Goal: Information Seeking & Learning: Learn about a topic

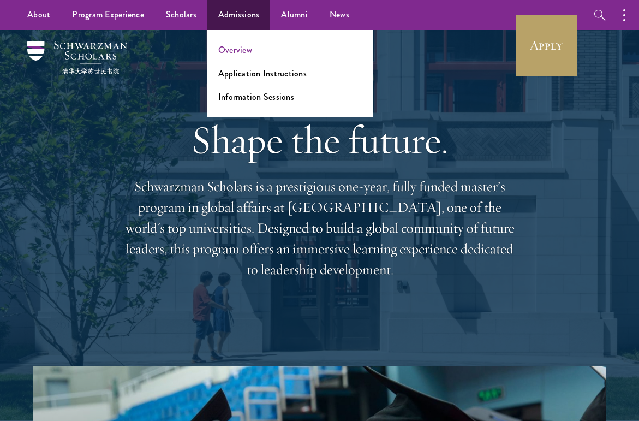
click at [237, 47] on link "Overview" at bounding box center [235, 50] width 34 height 13
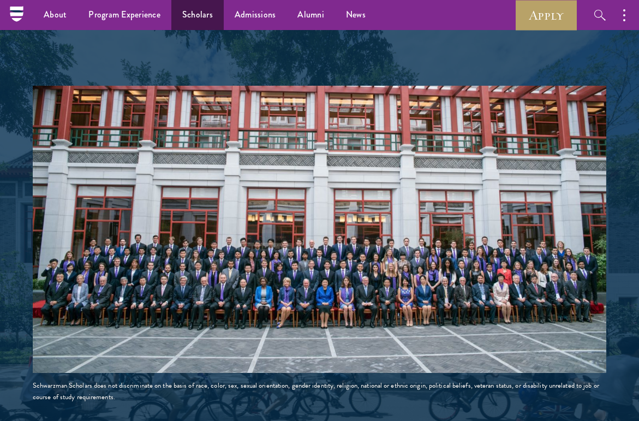
scroll to position [1549, 0]
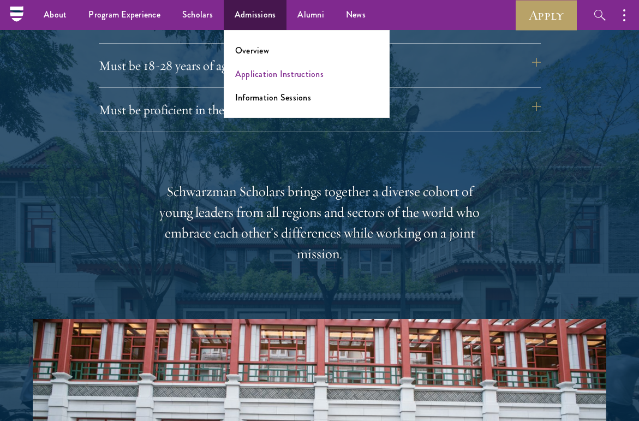
click at [262, 73] on link "Application Instructions" at bounding box center [279, 74] width 88 height 13
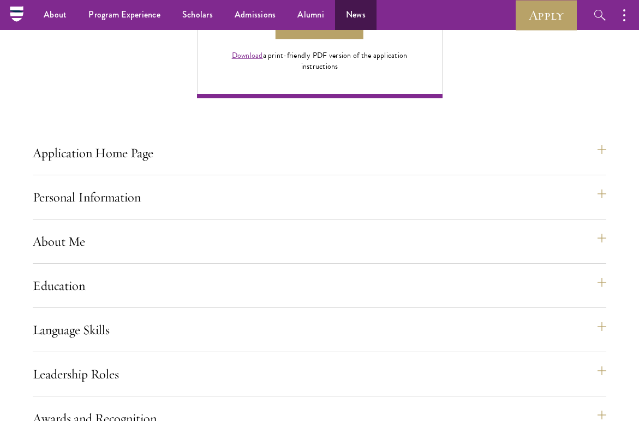
scroll to position [689, 0]
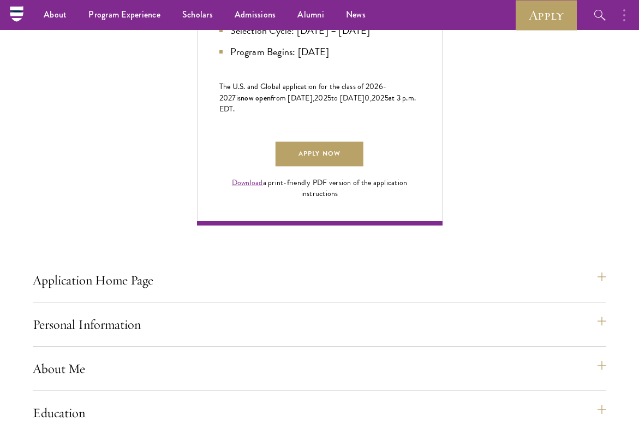
click at [627, 11] on button "button" at bounding box center [627, 15] width 24 height 30
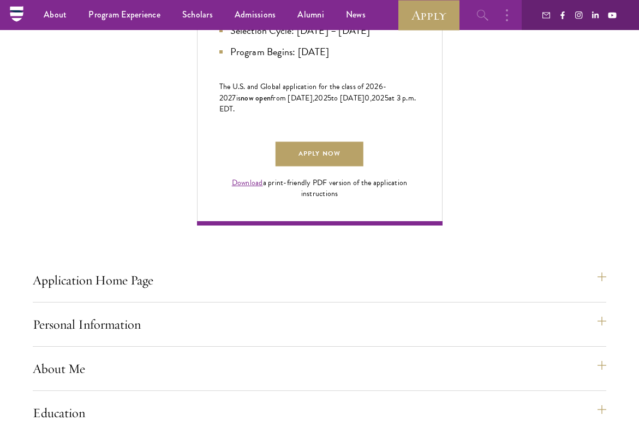
click at [487, 19] on icon "button" at bounding box center [482, 15] width 13 height 13
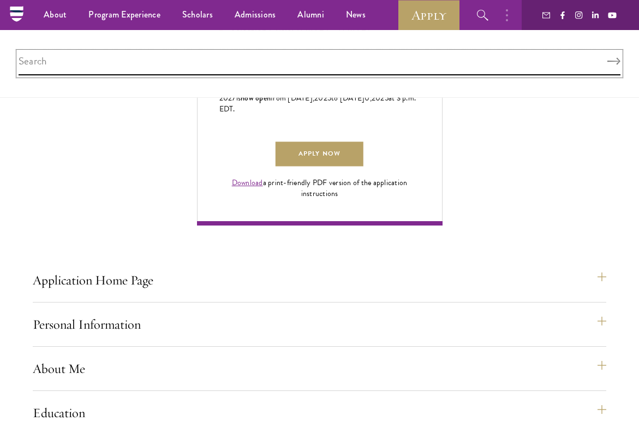
click at [470, 59] on input "search" at bounding box center [320, 63] width 602 height 23
type input "o"
type input "interview"
click at [620, 61] on button "Search" at bounding box center [613, 62] width 13 height 8
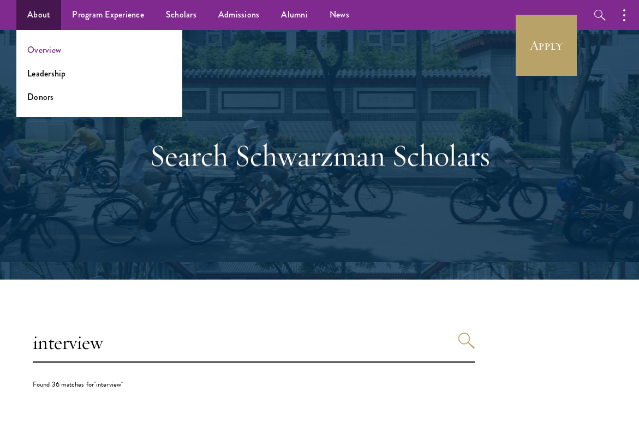
click at [41, 47] on link "Overview" at bounding box center [44, 50] width 34 height 13
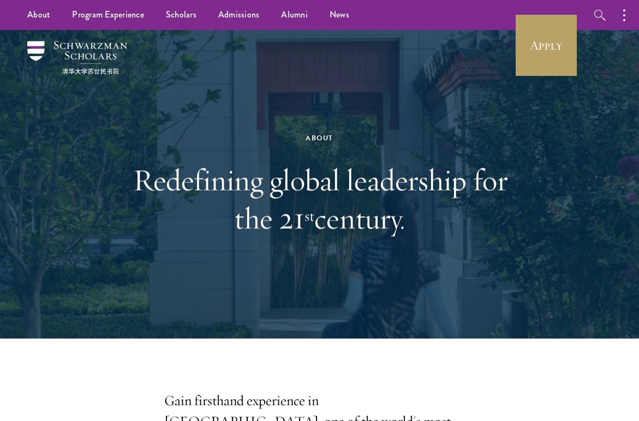
click at [61, 54] on img at bounding box center [77, 57] width 100 height 33
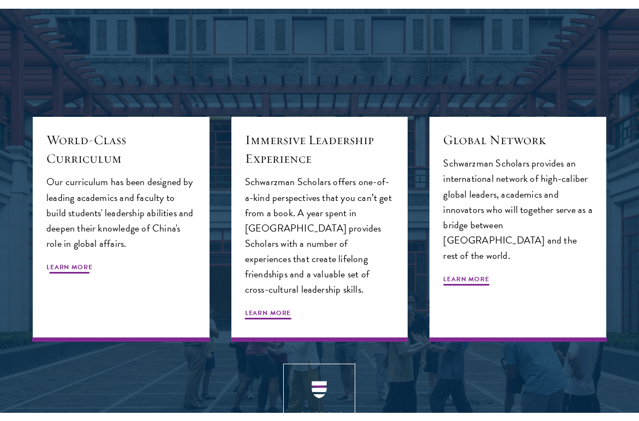
scroll to position [3240, 0]
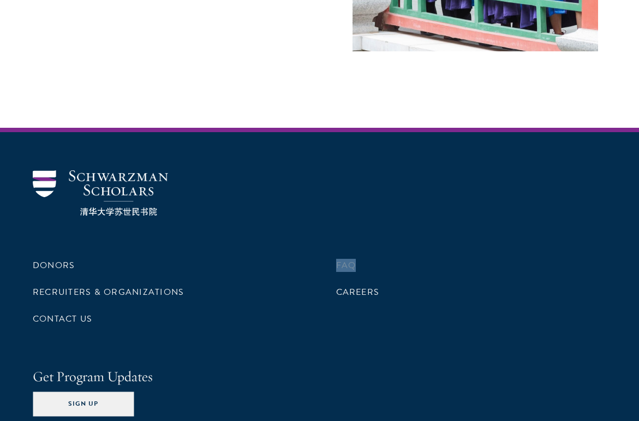
click at [352, 259] on link "FAQ" at bounding box center [346, 265] width 20 height 13
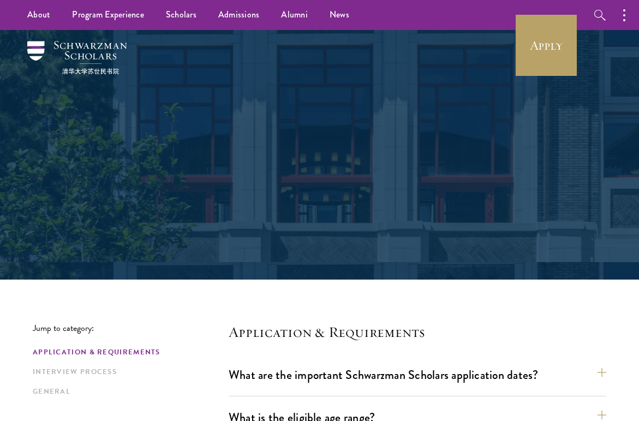
scroll to position [343, 0]
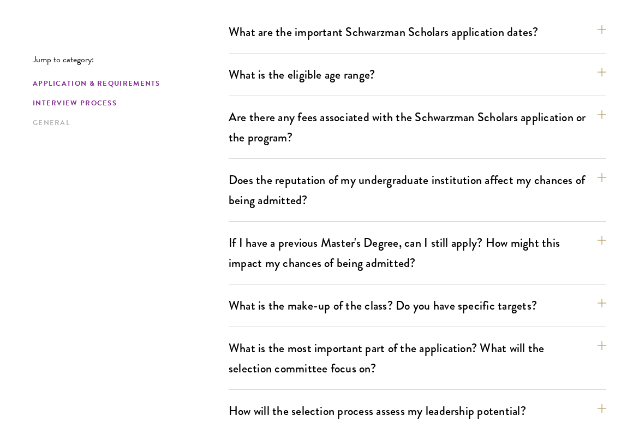
click at [85, 99] on link "Interview Process" at bounding box center [127, 103] width 189 height 11
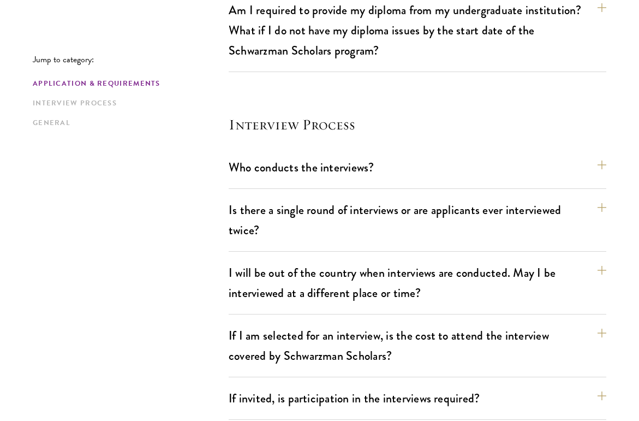
scroll to position [1353, 0]
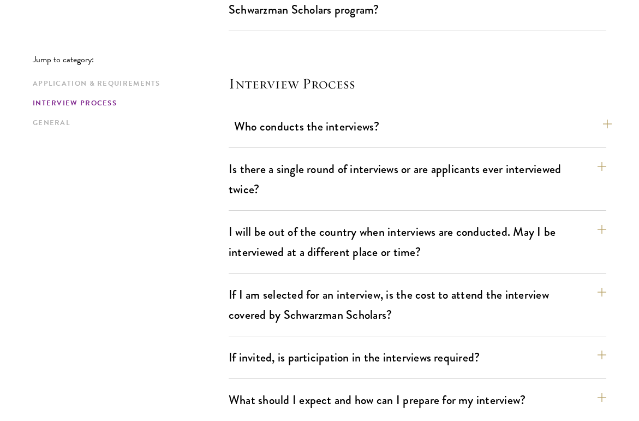
click at [343, 114] on button "Who conducts the interviews?" at bounding box center [422, 126] width 377 height 25
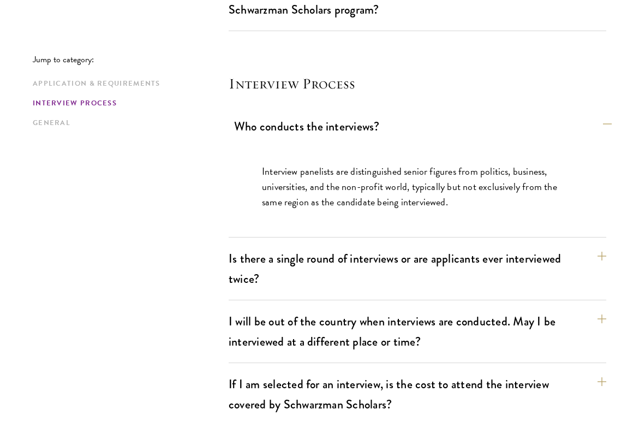
click at [342, 114] on button "Who conducts the interviews?" at bounding box center [422, 126] width 377 height 25
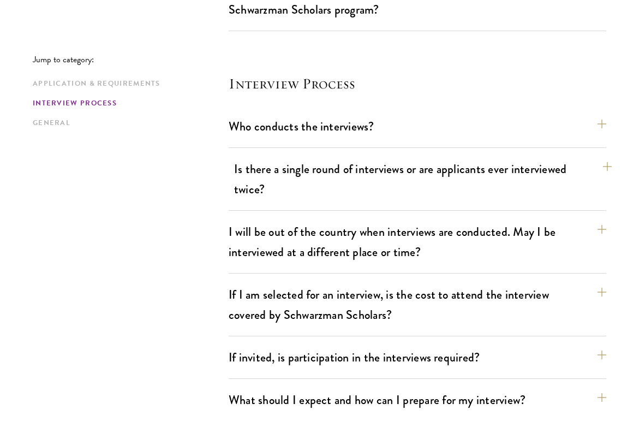
click at [343, 157] on button "Is there a single round of interviews or are applicants ever interviewed twice?" at bounding box center [422, 179] width 377 height 45
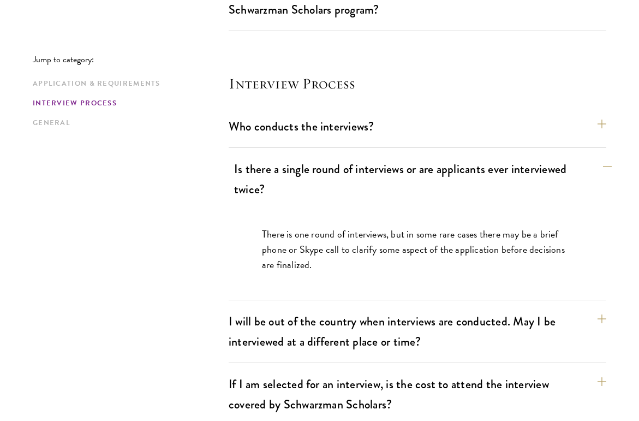
click at [350, 157] on button "Is there a single round of interviews or are applicants ever interviewed twice?" at bounding box center [422, 179] width 377 height 45
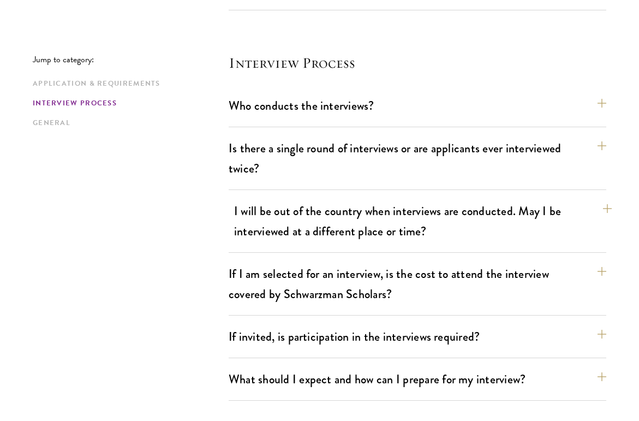
scroll to position [1394, 0]
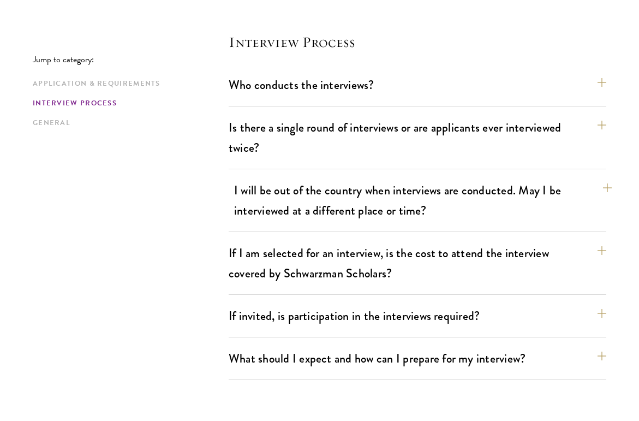
click at [352, 178] on button "I will be out of the country when interviews are conducted. May I be interviewe…" at bounding box center [422, 200] width 377 height 45
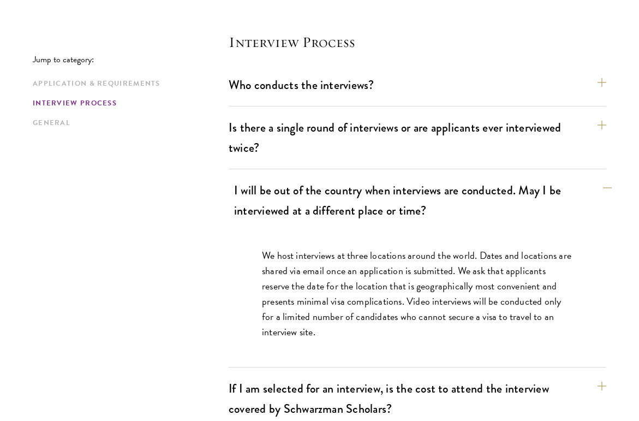
click at [355, 180] on button "I will be out of the country when interviews are conducted. May I be interviewe…" at bounding box center [422, 200] width 377 height 45
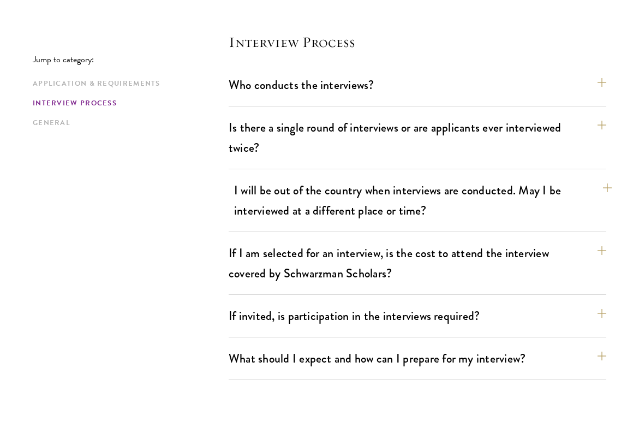
scroll to position [1477, 0]
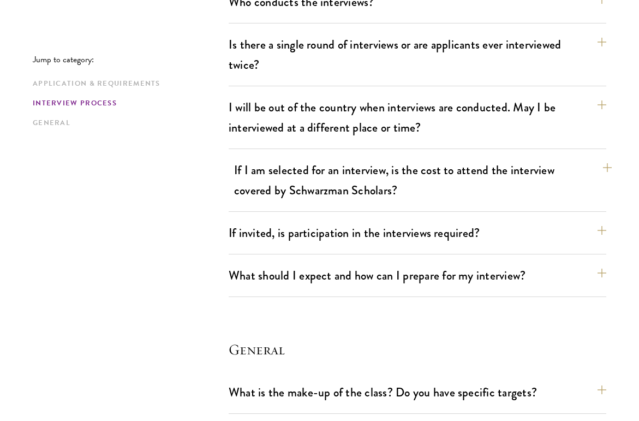
click at [367, 158] on button "If I am selected for an interview, is the cost to attend the interview covered …" at bounding box center [422, 180] width 377 height 45
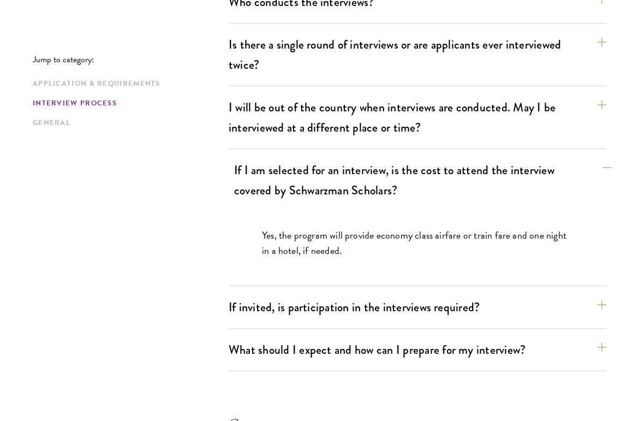
click at [363, 158] on button "If I am selected for an interview, is the cost to attend the interview covered …" at bounding box center [422, 180] width 377 height 45
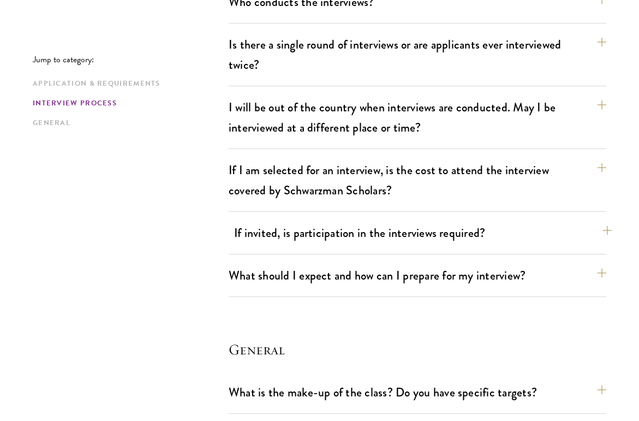
click at [383, 220] on button "If invited, is participation in the interviews required?" at bounding box center [422, 232] width 377 height 25
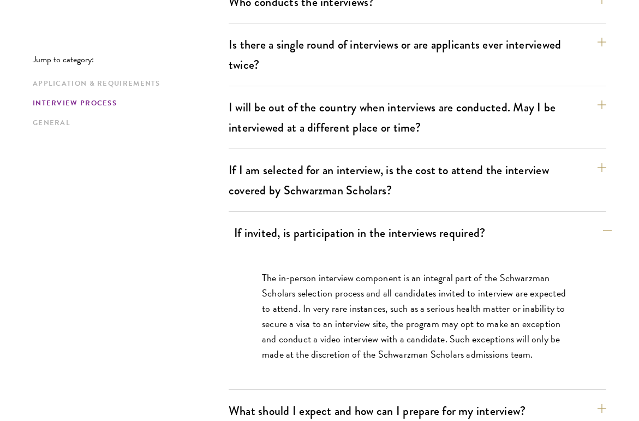
click at [377, 220] on button "If invited, is participation in the interviews required?" at bounding box center [422, 232] width 377 height 25
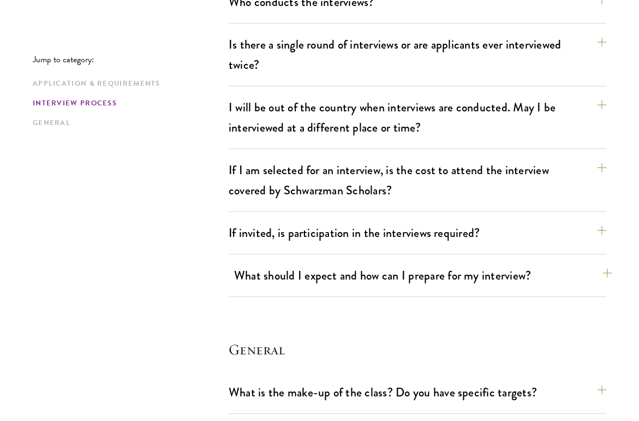
click at [379, 263] on button "What should I expect and how can I prepare for my interview?" at bounding box center [422, 275] width 377 height 25
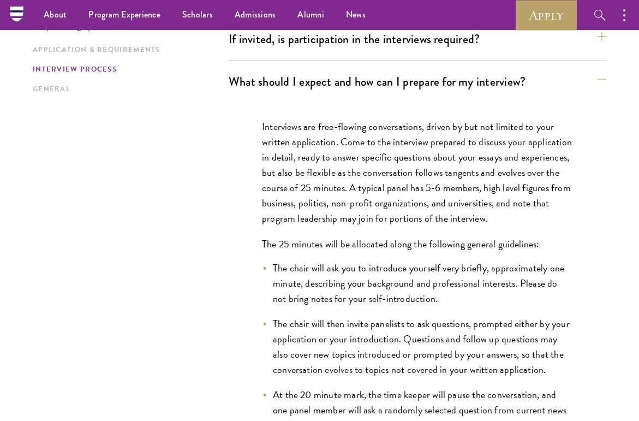
scroll to position [1598, 0]
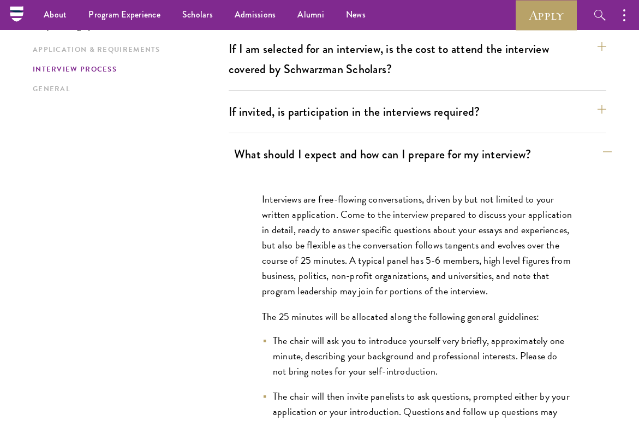
click at [390, 142] on button "What should I expect and how can I prepare for my interview?" at bounding box center [422, 154] width 377 height 25
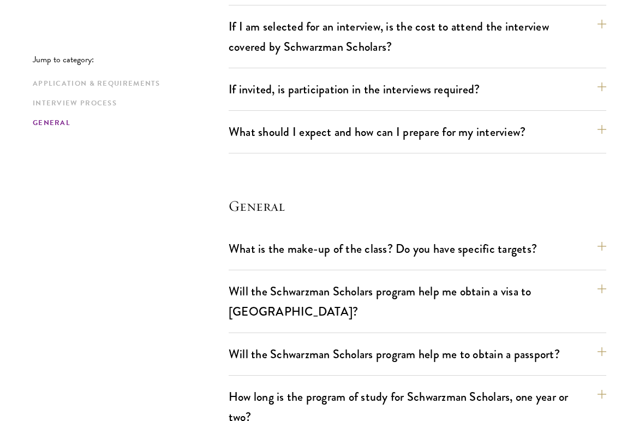
scroll to position [1692, 0]
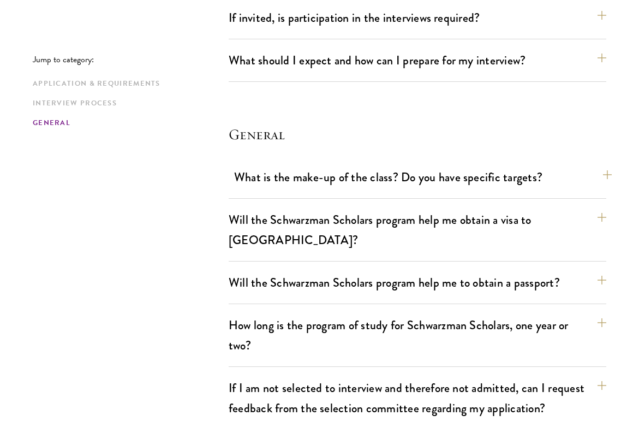
click at [377, 165] on button "What is the make-up of the class? Do you have specific targets?" at bounding box center [422, 177] width 377 height 25
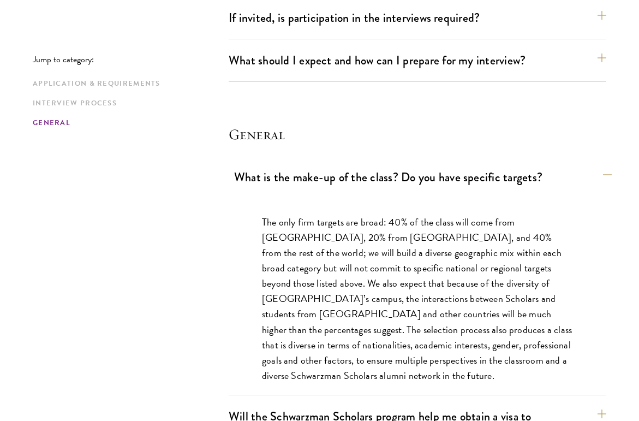
click at [445, 165] on button "What is the make-up of the class? Do you have specific targets?" at bounding box center [422, 177] width 377 height 25
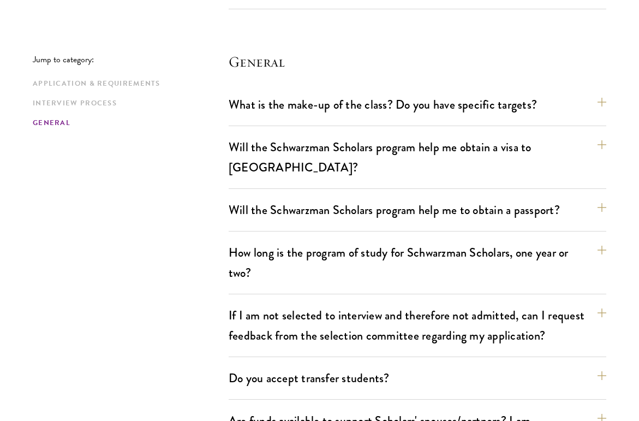
scroll to position [1785, 0]
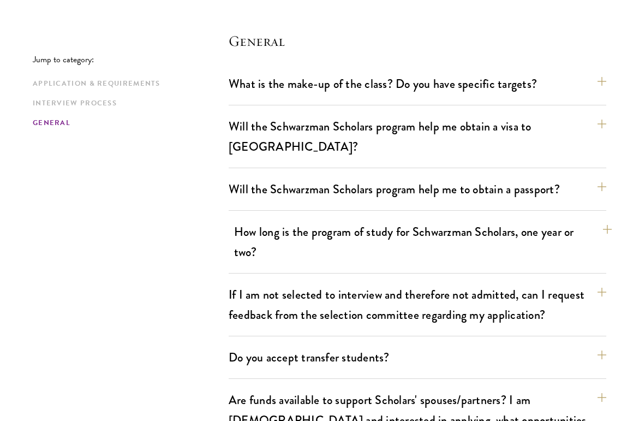
click at [442, 219] on button "How long is the program of study for Schwarzman Scholars, one year or two?" at bounding box center [422, 241] width 377 height 45
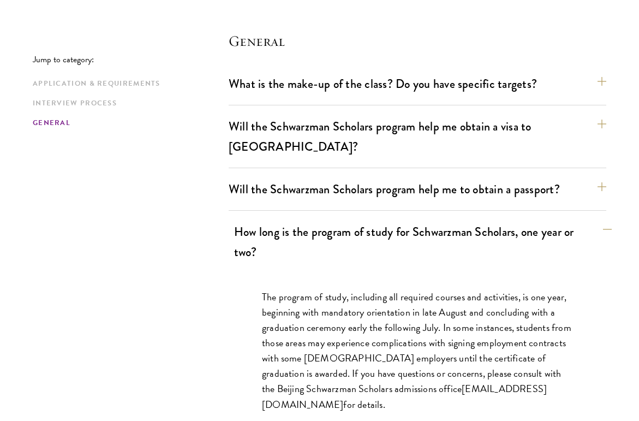
click at [442, 219] on button "How long is the program of study for Schwarzman Scholars, one year or two?" at bounding box center [422, 241] width 377 height 45
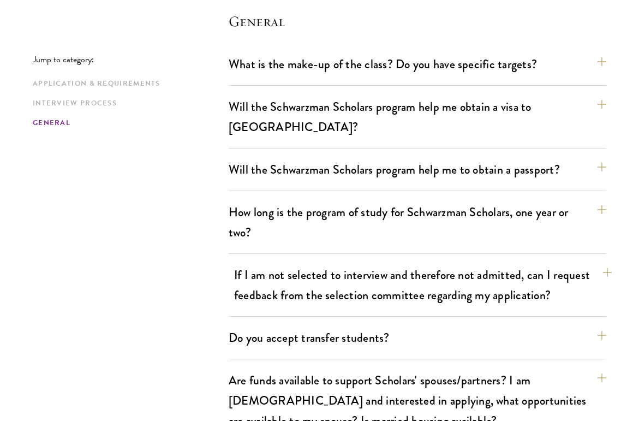
scroll to position [1826, 0]
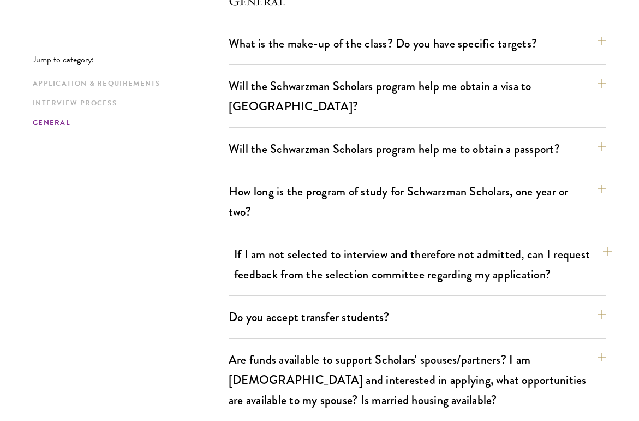
click at [441, 242] on button "If I am not selected to interview and therefore not admitted, can I request fee…" at bounding box center [422, 264] width 377 height 45
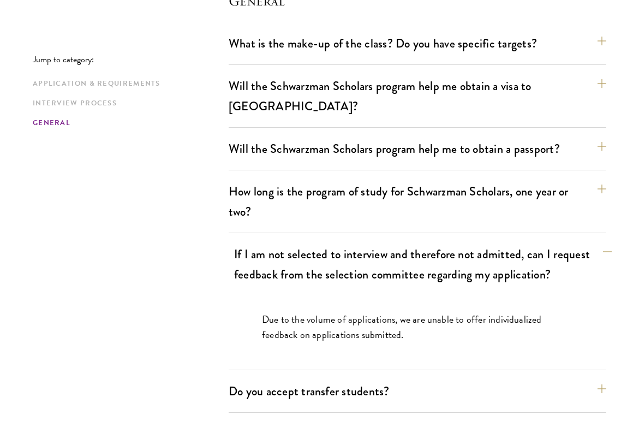
click at [441, 242] on button "If I am not selected to interview and therefore not admitted, can I request fee…" at bounding box center [422, 264] width 377 height 45
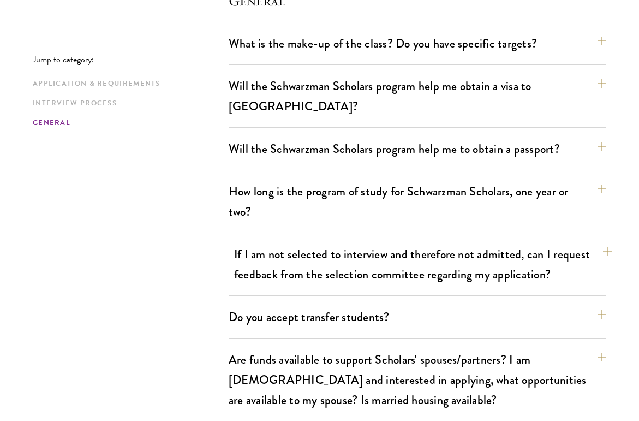
scroll to position [1911, 0]
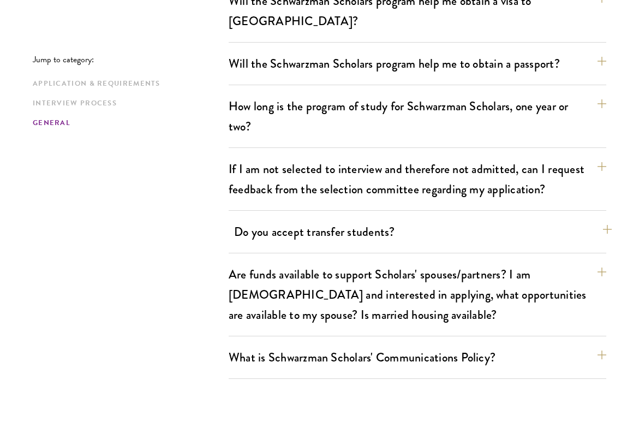
click at [436, 219] on button "Do you accept transfer students?" at bounding box center [422, 231] width 377 height 25
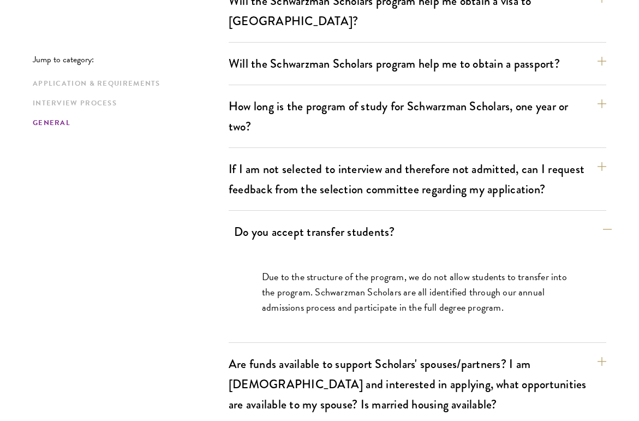
click at [436, 219] on button "Do you accept transfer students?" at bounding box center [422, 231] width 377 height 25
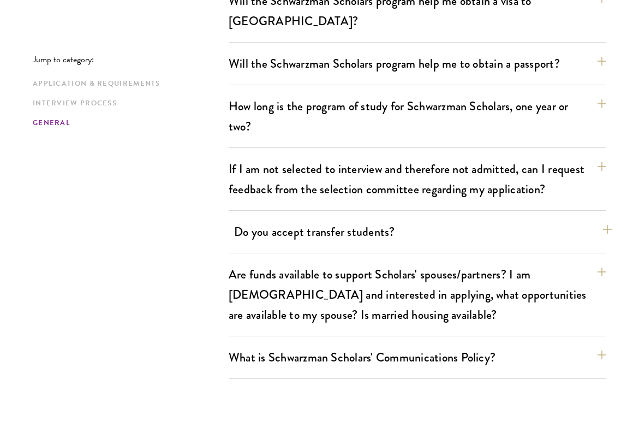
click at [436, 219] on button "Do you accept transfer students?" at bounding box center [422, 231] width 377 height 25
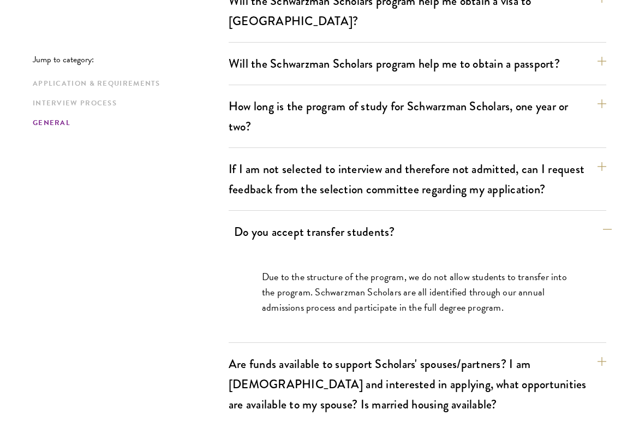
click at [436, 219] on button "Do you accept transfer students?" at bounding box center [422, 231] width 377 height 25
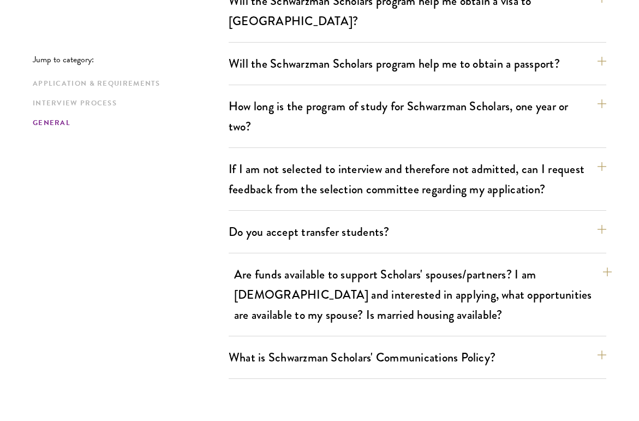
scroll to position [1925, 0]
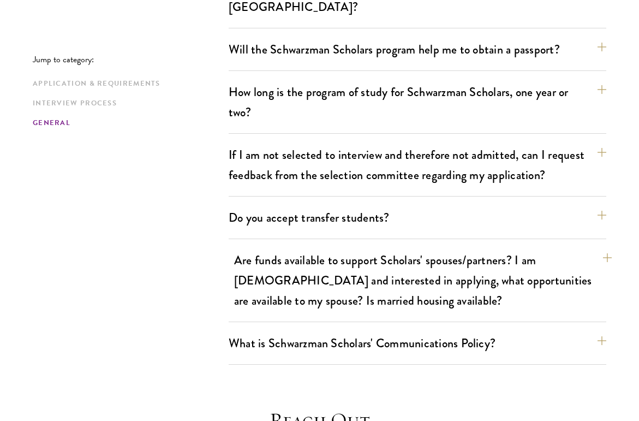
click at [435, 248] on button "Are funds available to support Scholars' spouses/partners? I am married and int…" at bounding box center [422, 280] width 377 height 65
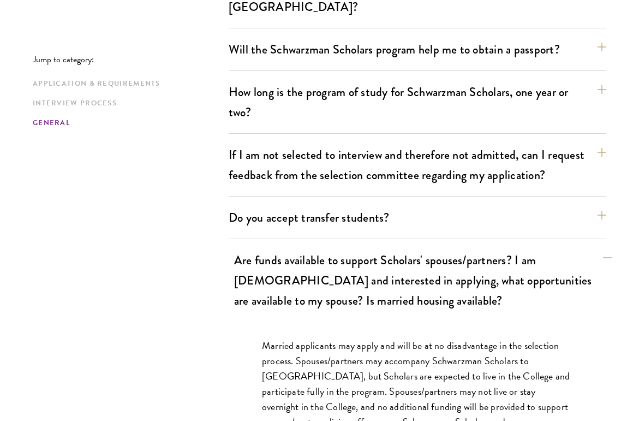
scroll to position [1974, 0]
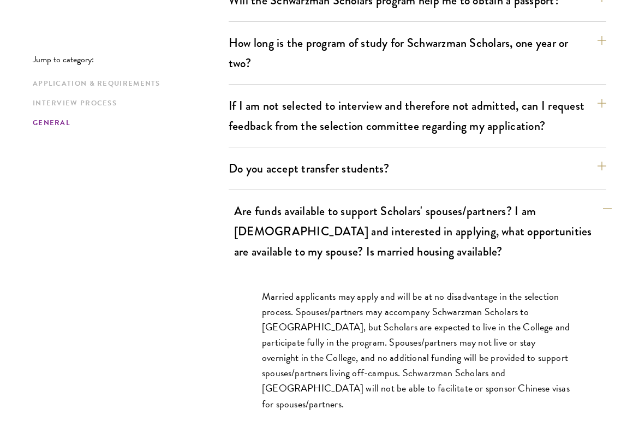
click at [437, 199] on button "Are funds available to support Scholars' spouses/partners? I am married and int…" at bounding box center [422, 231] width 377 height 65
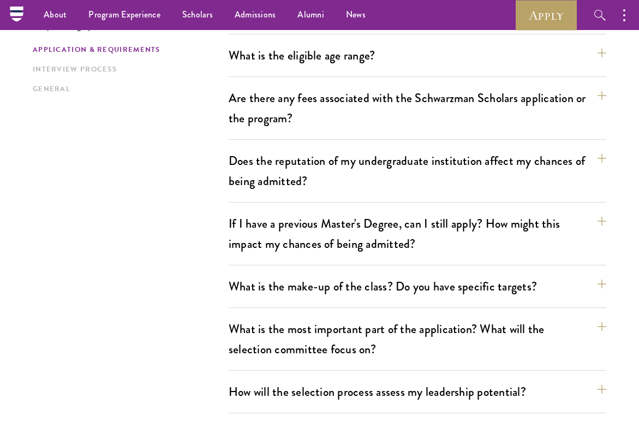
scroll to position [284, 0]
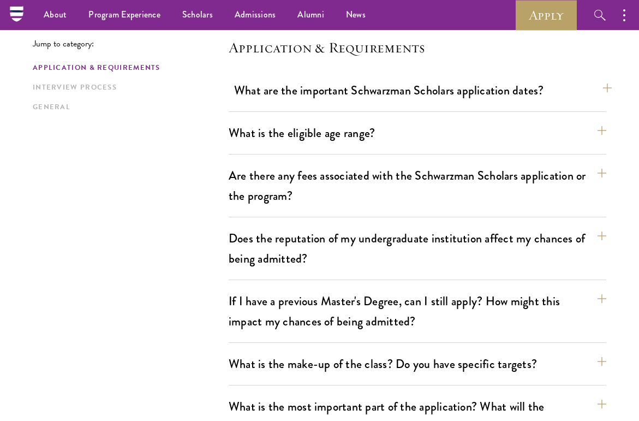
click at [402, 95] on button "What are the important Schwarzman Scholars application dates?" at bounding box center [422, 90] width 377 height 25
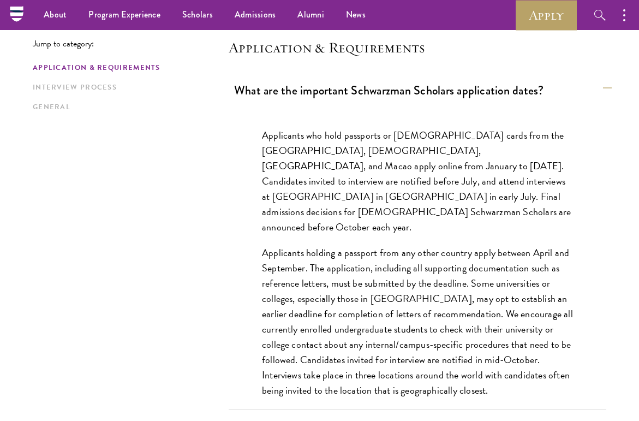
click at [393, 91] on button "What are the important Schwarzman Scholars application dates?" at bounding box center [422, 90] width 377 height 25
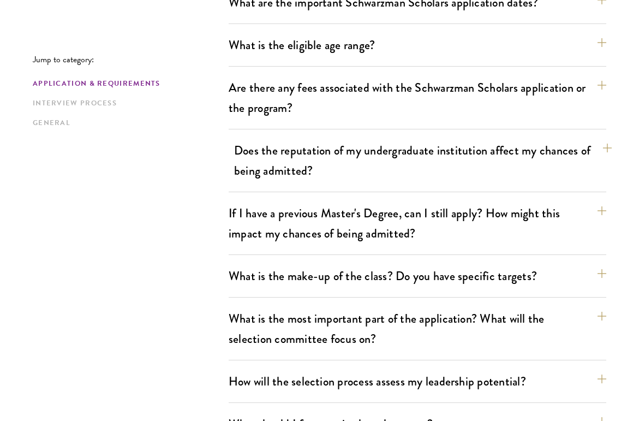
scroll to position [383, 0]
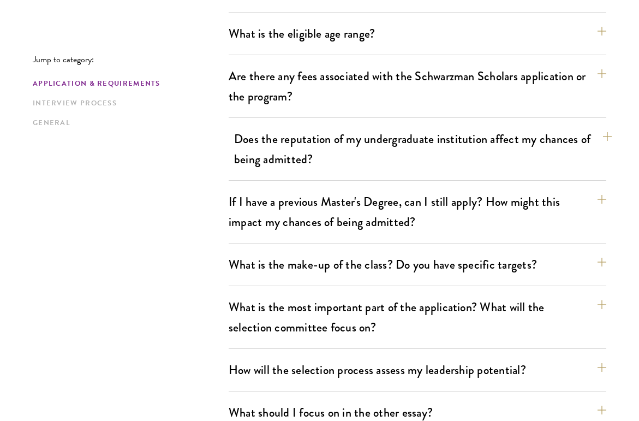
click at [364, 135] on button "Does the reputation of my undergraduate institution affect my chances of being …" at bounding box center [422, 149] width 377 height 45
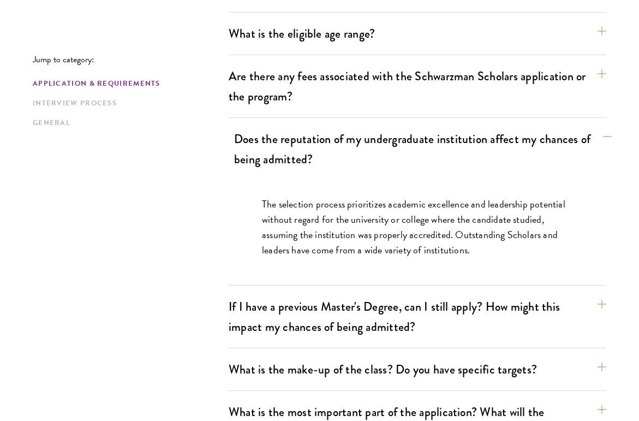
click at [364, 135] on button "Does the reputation of my undergraduate institution affect my chances of being …" at bounding box center [422, 149] width 377 height 45
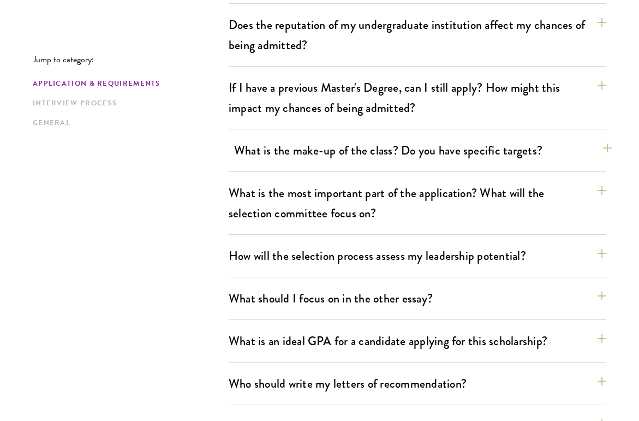
scroll to position [515, 0]
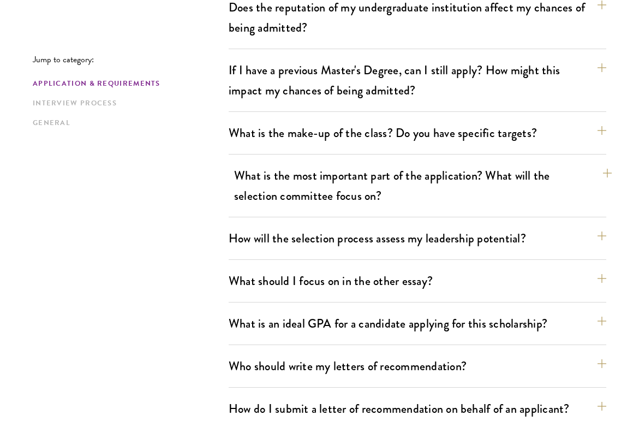
click at [359, 171] on button "What is the most important part of the application? What will the selection com…" at bounding box center [422, 185] width 377 height 45
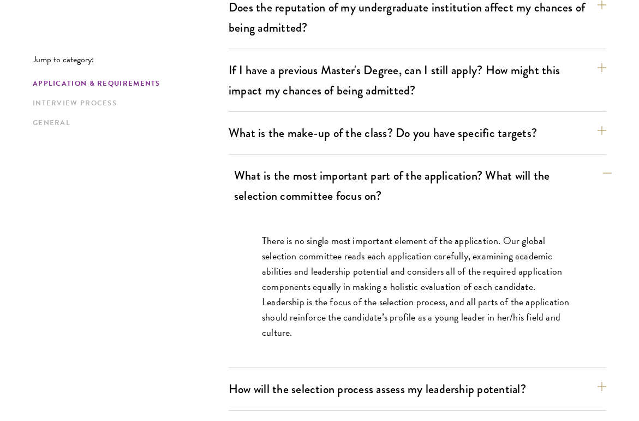
scroll to position [532, 0]
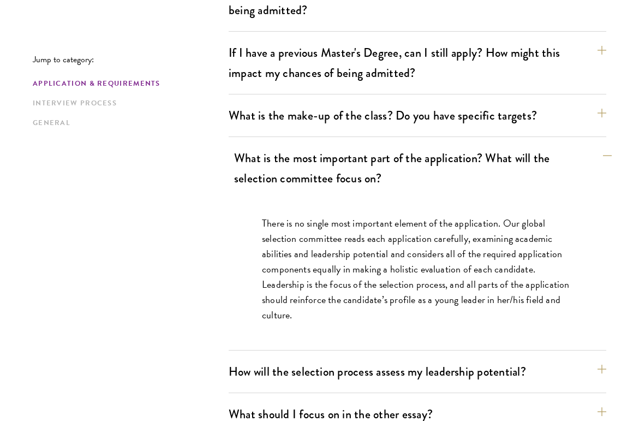
click at [358, 166] on button "What is the most important part of the application? What will the selection com…" at bounding box center [422, 168] width 377 height 45
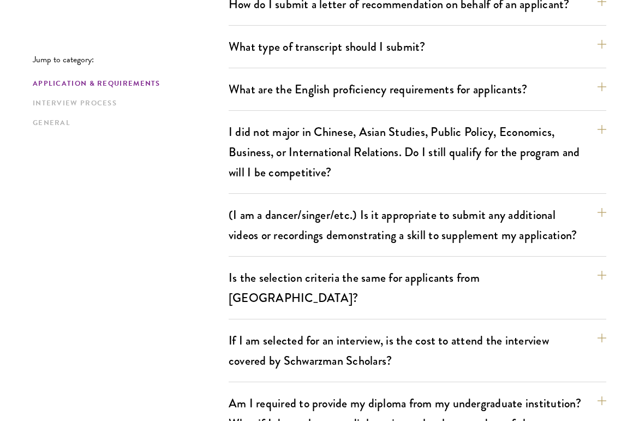
scroll to position [937, 0]
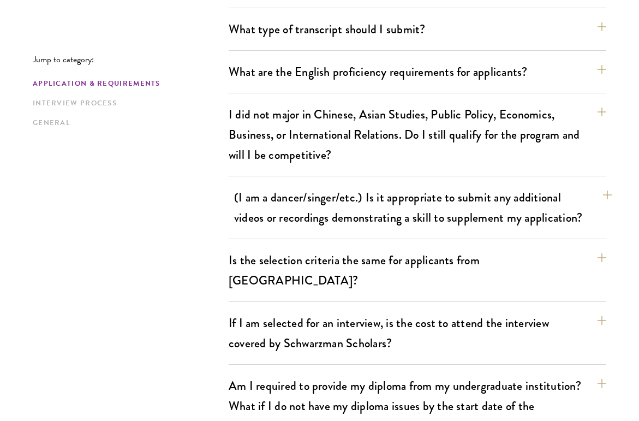
click at [284, 195] on button "(I am a dancer/singer/etc.) Is it appropriate to submit any additional videos o…" at bounding box center [422, 207] width 377 height 45
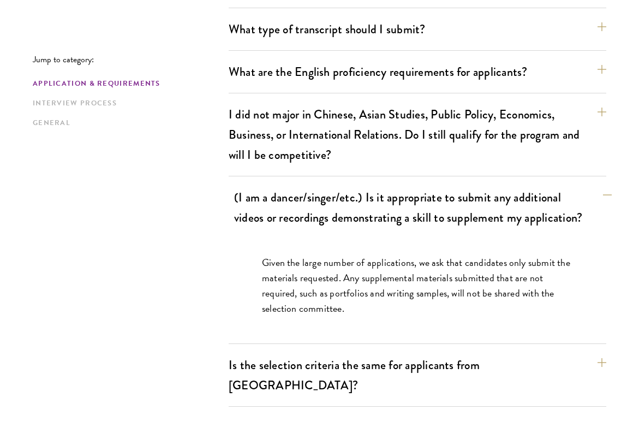
click at [284, 197] on button "(I am a dancer/singer/etc.) Is it appropriate to submit any additional videos o…" at bounding box center [422, 207] width 377 height 45
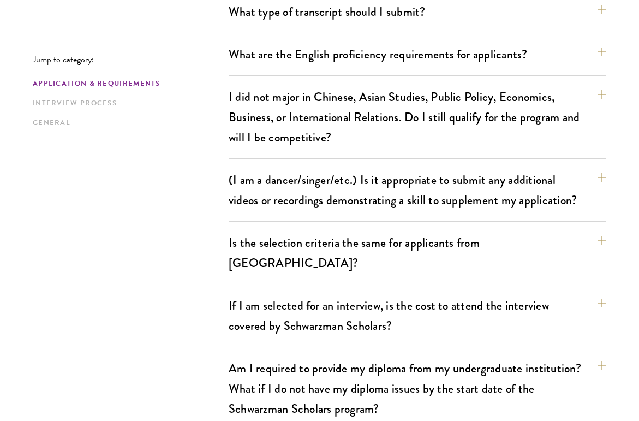
scroll to position [1023, 0]
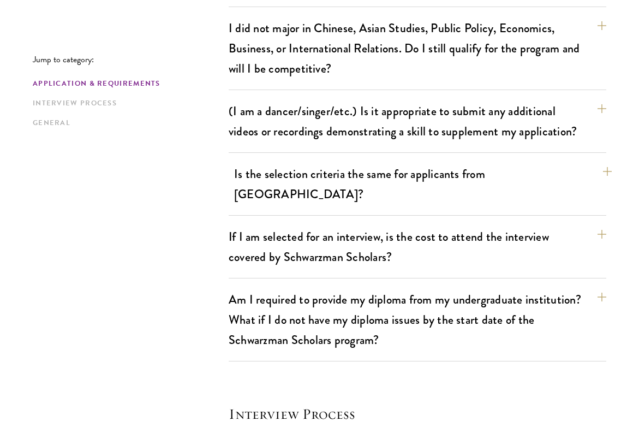
click at [289, 179] on button "Is the selection criteria the same for applicants from China?" at bounding box center [422, 183] width 377 height 45
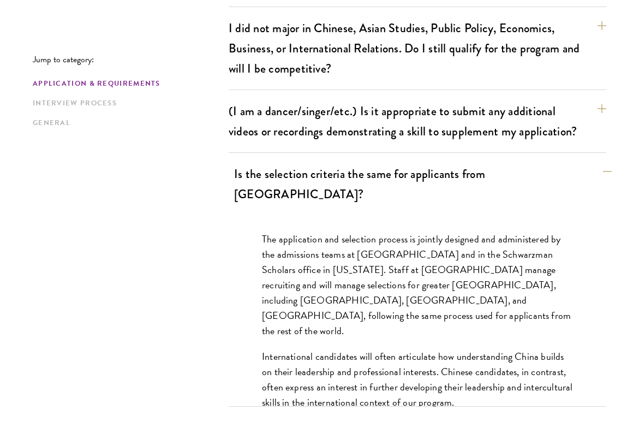
click at [289, 177] on button "Is the selection criteria the same for applicants from China?" at bounding box center [422, 183] width 377 height 45
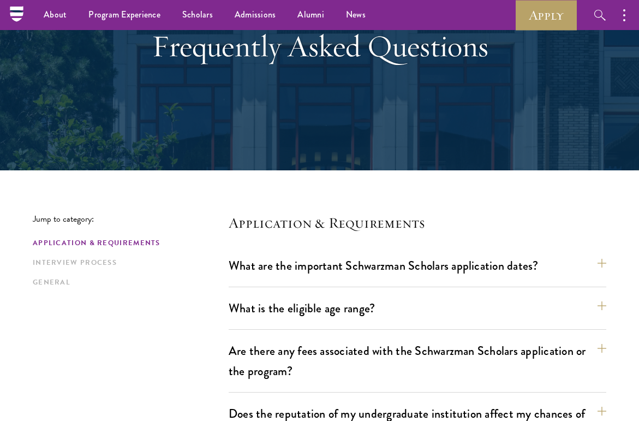
scroll to position [0, 0]
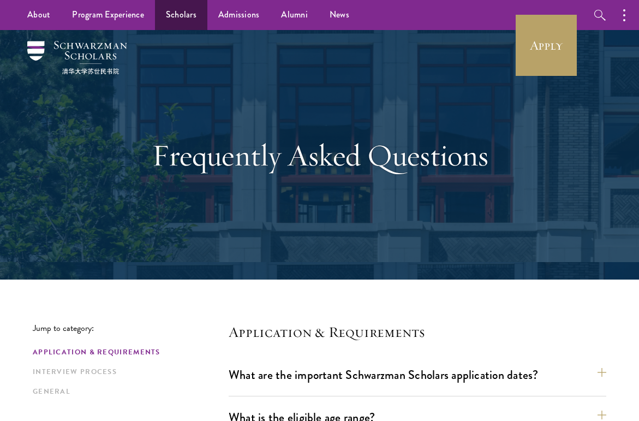
click at [172, 11] on link "Scholars" at bounding box center [181, 15] width 52 height 30
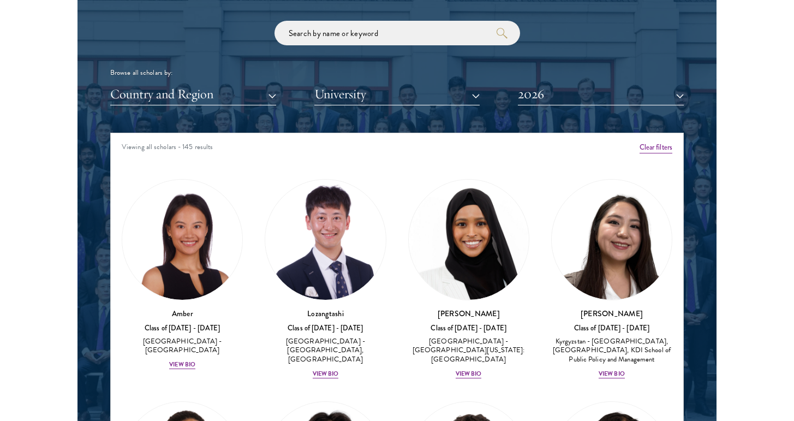
scroll to position [1347, 0]
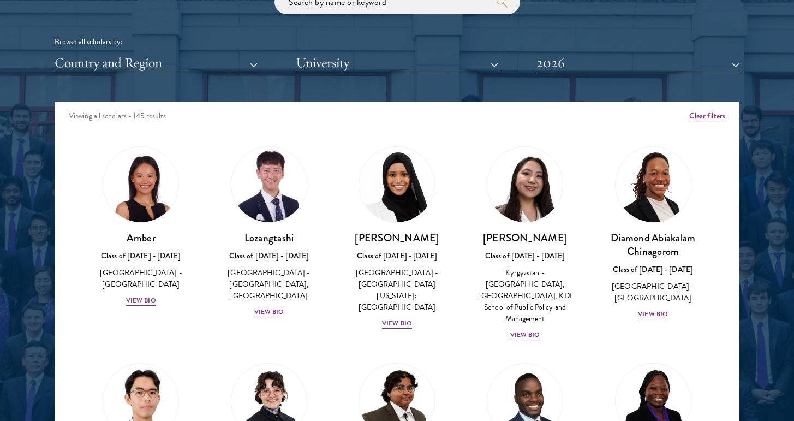
click at [196, 64] on button "Country and Region" at bounding box center [156, 63] width 203 height 22
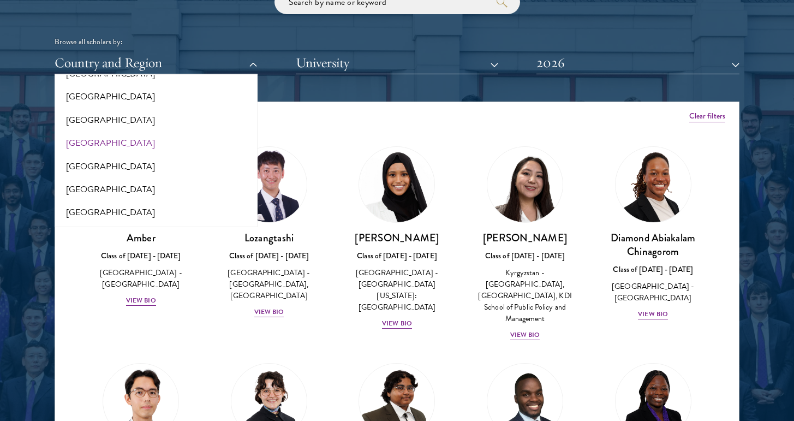
scroll to position [2222, 0]
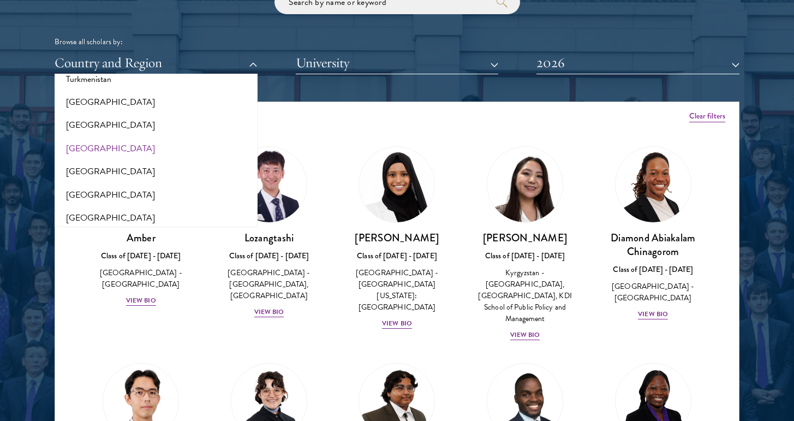
click at [116, 137] on button "[GEOGRAPHIC_DATA]" at bounding box center [156, 148] width 196 height 23
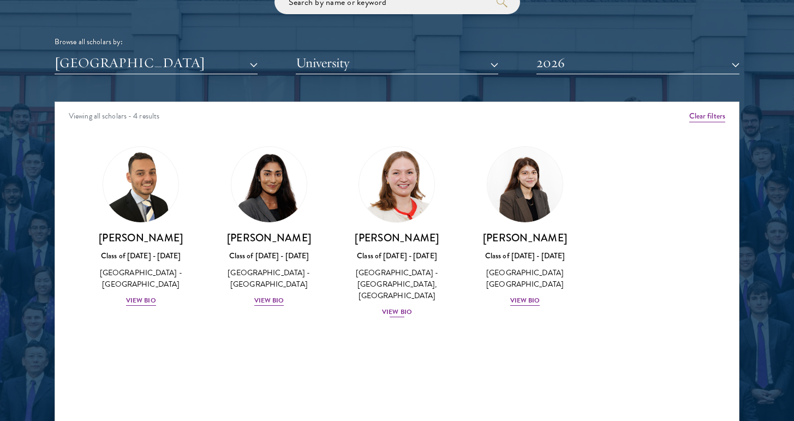
click at [403, 317] on div "View Bio" at bounding box center [397, 312] width 30 height 10
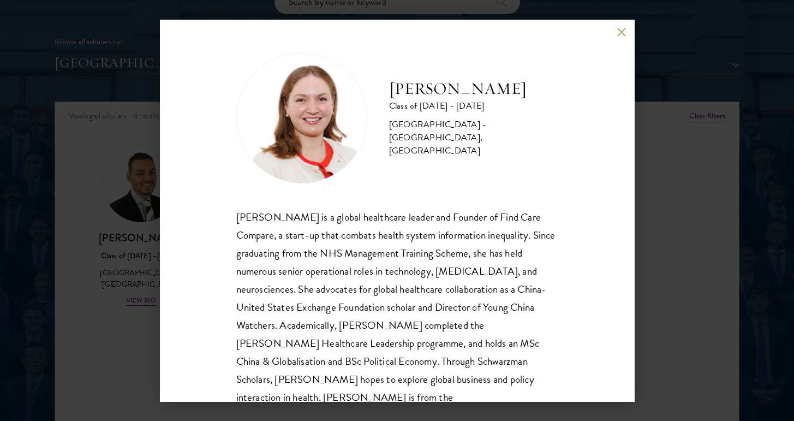
click at [638, 194] on div "[PERSON_NAME] Class of [DATE] - [DATE] [GEOGRAPHIC_DATA] - [GEOGRAPHIC_DATA], […" at bounding box center [397, 210] width 794 height 421
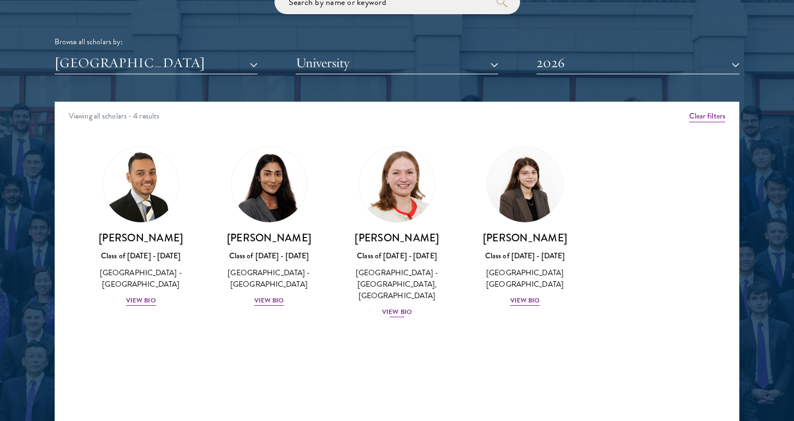
click at [410, 314] on div "[PERSON_NAME] Class of [DATE] - [DATE] [GEOGRAPHIC_DATA] - [GEOGRAPHIC_DATA] [G…" at bounding box center [397, 274] width 106 height 87
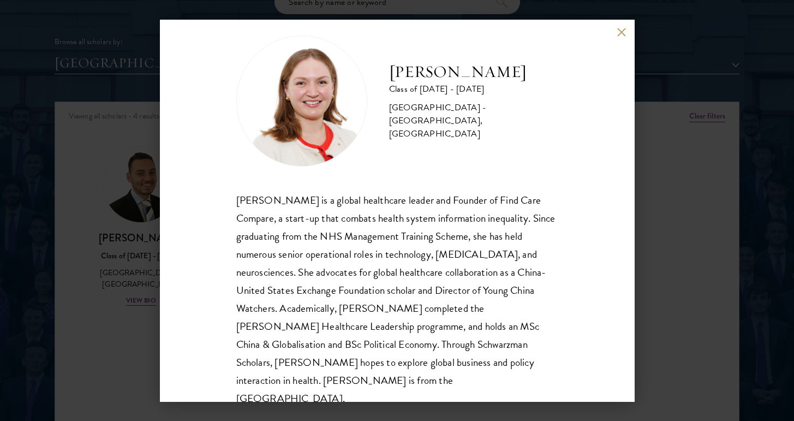
scroll to position [37, 0]
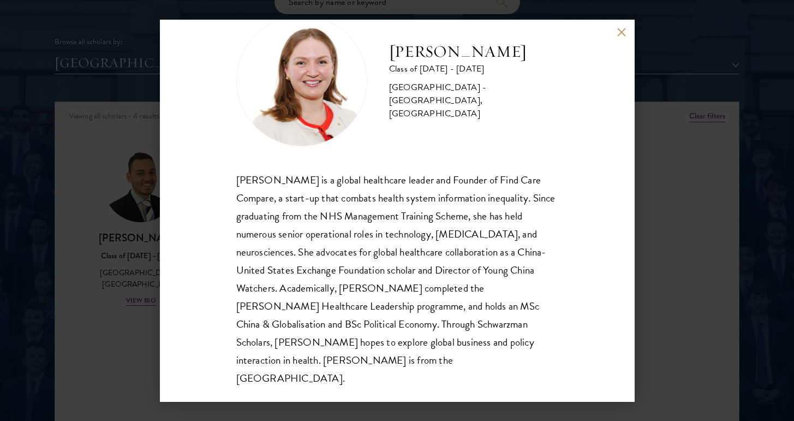
click at [638, 303] on div "[PERSON_NAME] Class of [DATE] - [DATE] [GEOGRAPHIC_DATA] - [GEOGRAPHIC_DATA], […" at bounding box center [397, 210] width 794 height 421
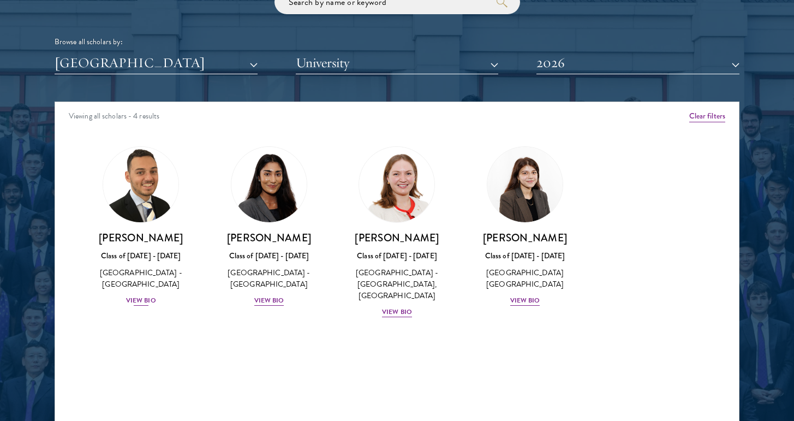
click at [136, 296] on div "View Bio" at bounding box center [141, 300] width 30 height 10
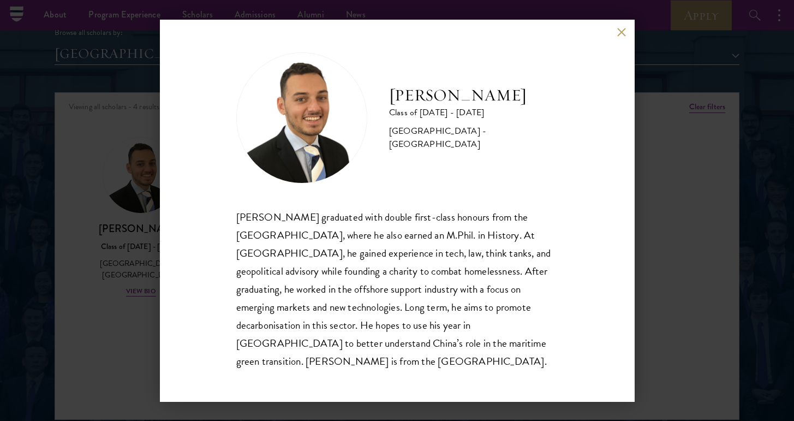
scroll to position [1354, 2]
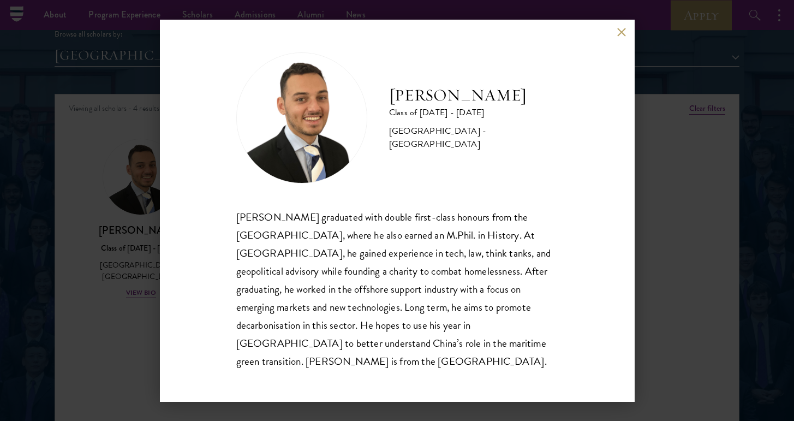
click at [638, 266] on div "[PERSON_NAME] Class of [DATE] - [DATE] [GEOGRAPHIC_DATA] - [GEOGRAPHIC_DATA] [P…" at bounding box center [397, 210] width 794 height 421
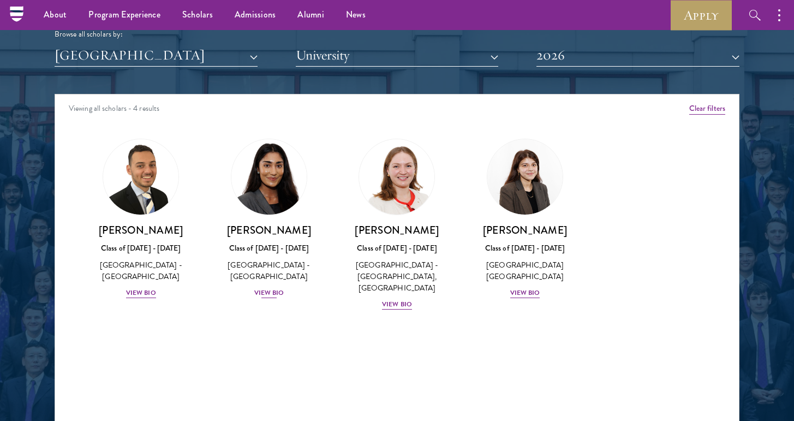
click at [279, 291] on div "View Bio" at bounding box center [269, 292] width 30 height 10
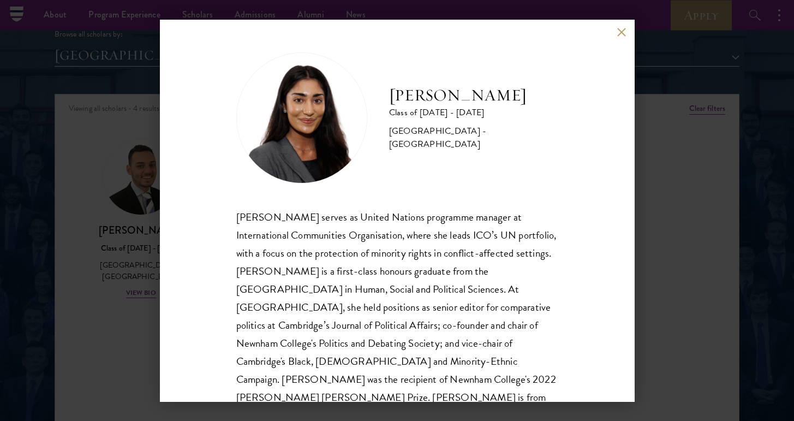
scroll to position [15, 0]
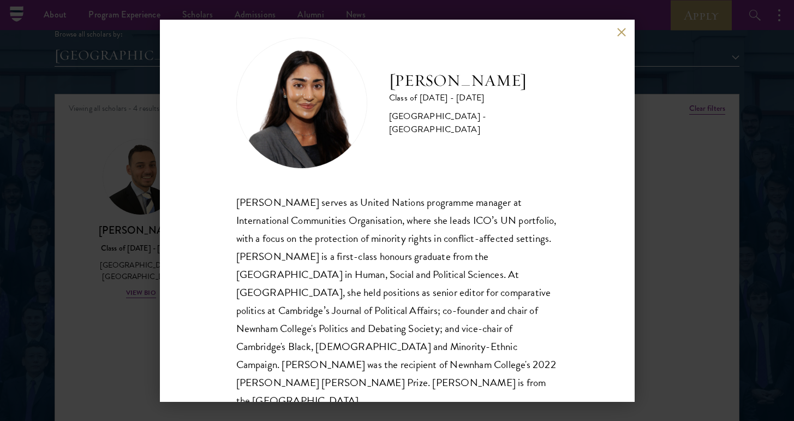
click at [638, 266] on div "[PERSON_NAME] Class of [DATE] - [DATE] [GEOGRAPHIC_DATA] - [GEOGRAPHIC_DATA] [P…" at bounding box center [397, 210] width 794 height 421
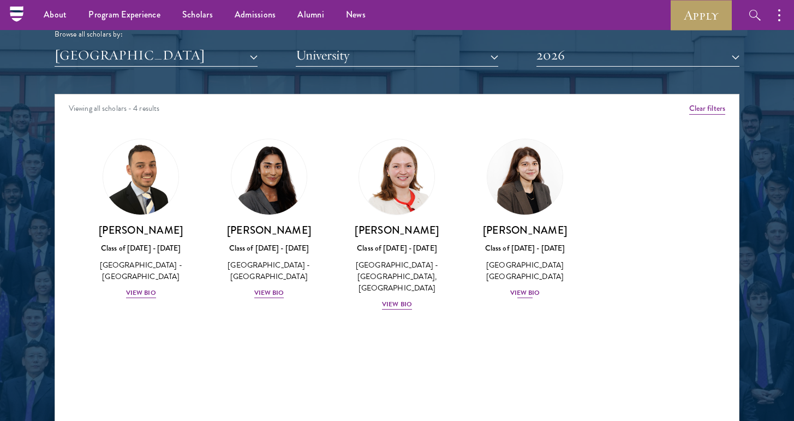
click at [517, 287] on div "View Bio" at bounding box center [525, 292] width 30 height 10
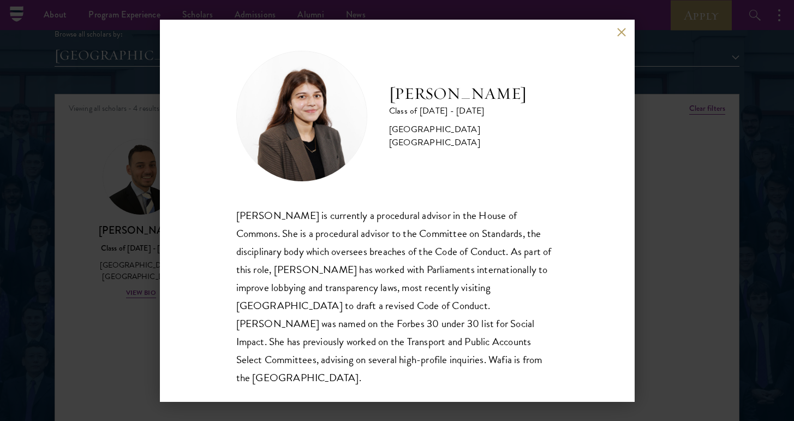
scroll to position [1, 0]
click at [638, 297] on div "[PERSON_NAME] Class of [DATE] - [DATE] [GEOGRAPHIC_DATA] - [GEOGRAPHIC_DATA] [G…" at bounding box center [397, 210] width 794 height 421
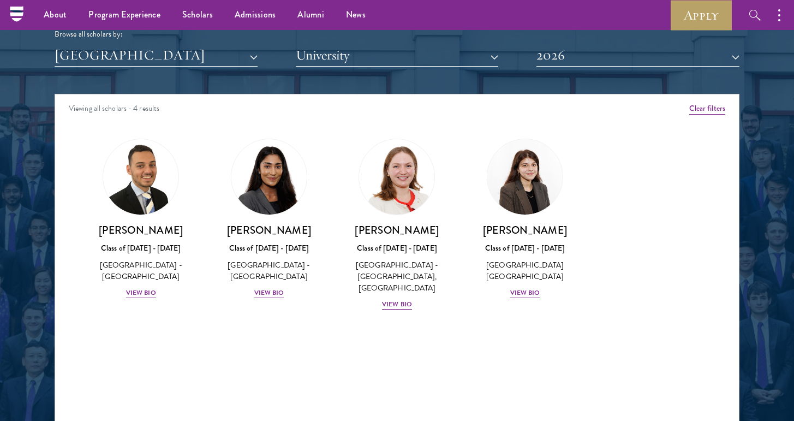
click at [191, 39] on div "Browse all scholars by: [GEOGRAPHIC_DATA] All Countries and Regions [GEOGRAPHIC…" at bounding box center [397, 24] width 685 height 85
click at [179, 49] on button "[GEOGRAPHIC_DATA]" at bounding box center [156, 55] width 203 height 22
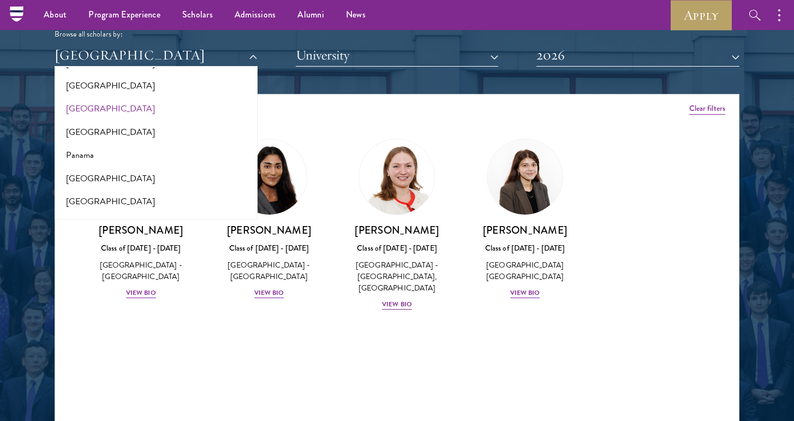
scroll to position [1758, 0]
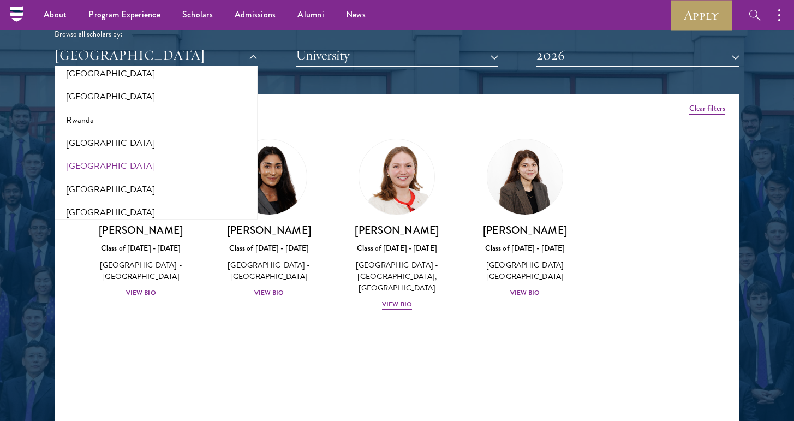
click at [87, 154] on button "[GEOGRAPHIC_DATA]" at bounding box center [156, 165] width 196 height 23
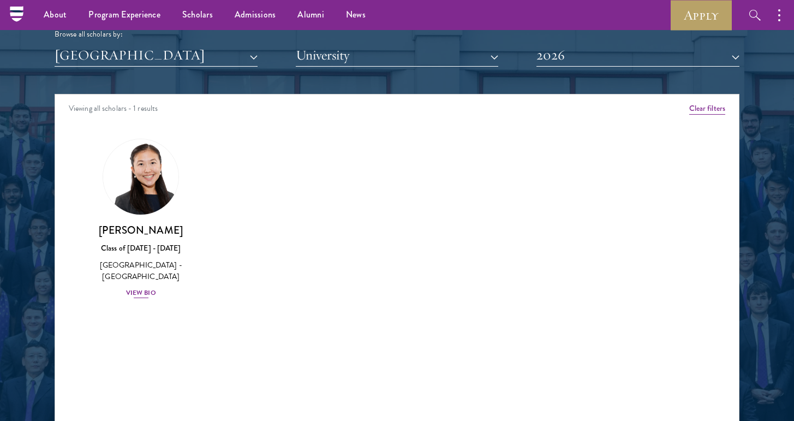
click at [140, 290] on div "View Bio" at bounding box center [141, 292] width 30 height 10
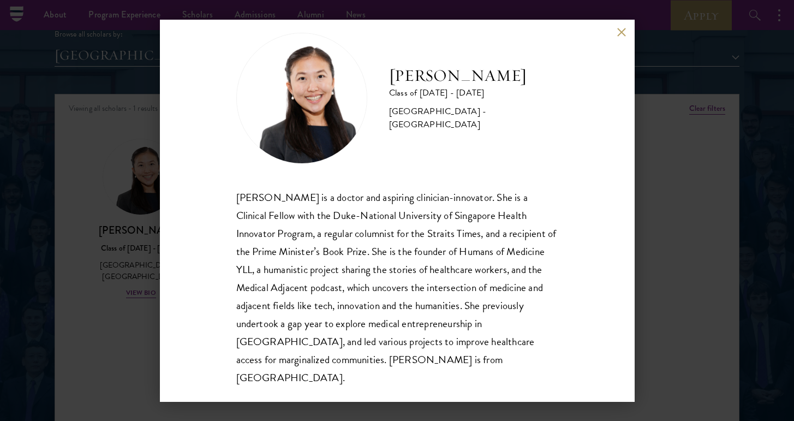
scroll to position [19, 0]
click at [638, 238] on div "[PERSON_NAME] Class of [DATE] - [DATE] [GEOGRAPHIC_DATA] - [GEOGRAPHIC_DATA] [P…" at bounding box center [397, 210] width 794 height 421
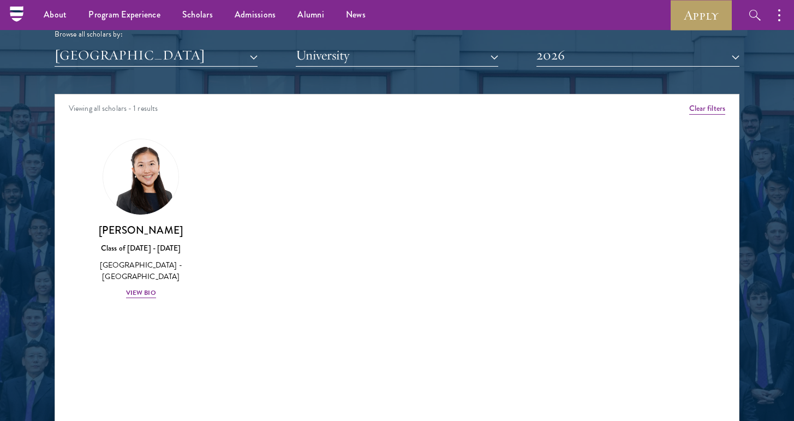
click at [220, 52] on button "[GEOGRAPHIC_DATA]" at bounding box center [156, 55] width 203 height 22
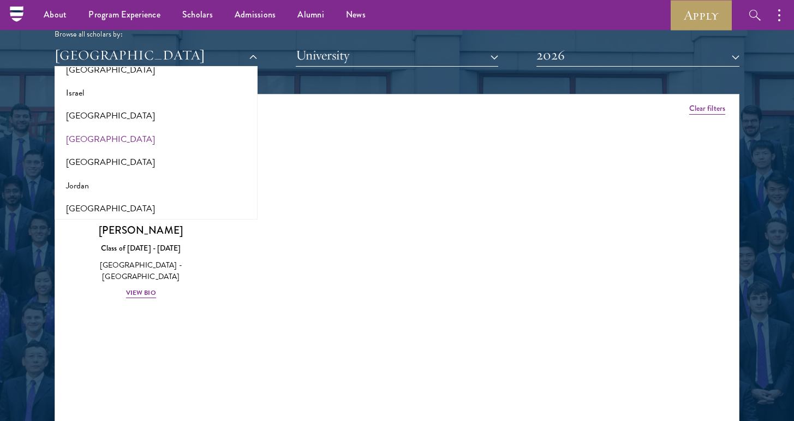
scroll to position [875, 0]
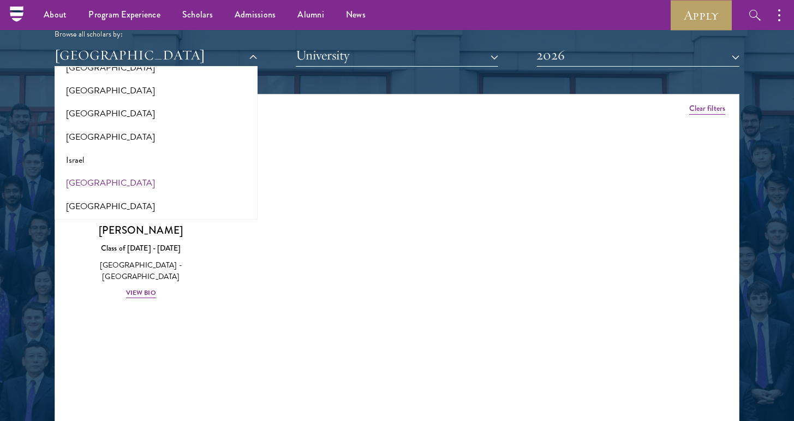
click at [76, 177] on button "[GEOGRAPHIC_DATA]" at bounding box center [156, 182] width 196 height 23
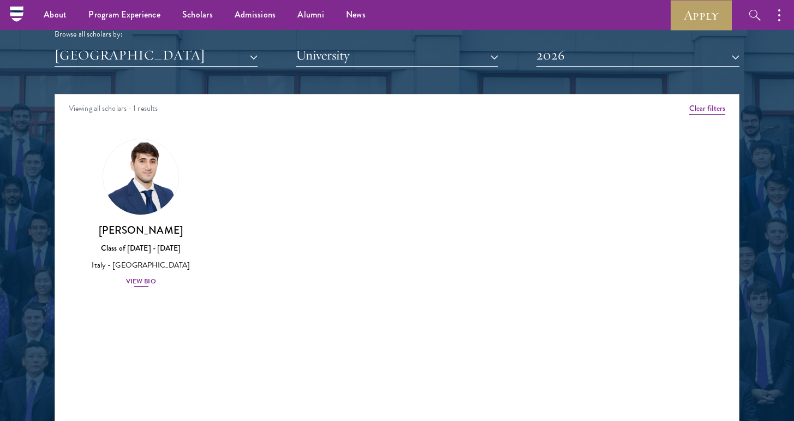
click at [160, 188] on img at bounding box center [140, 176] width 83 height 83
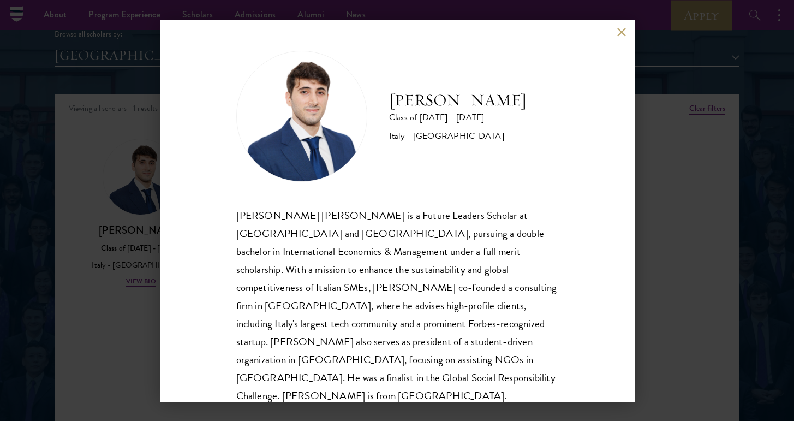
scroll to position [1, 0]
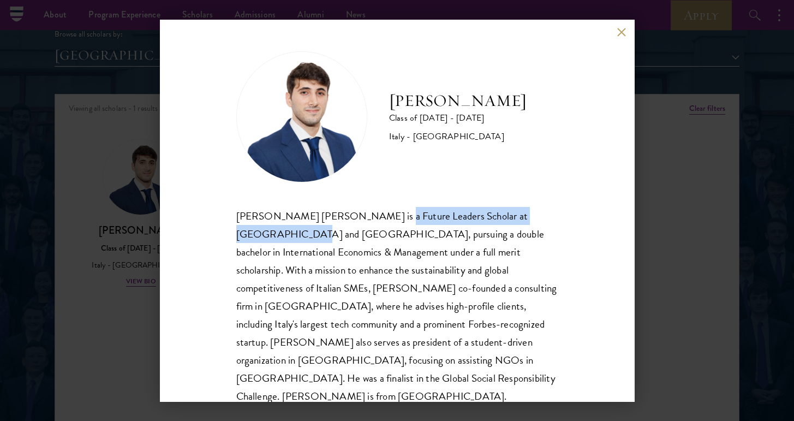
drag, startPoint x: 368, startPoint y: 214, endPoint x: 563, endPoint y: 215, distance: 195.3
click at [563, 215] on div "[PERSON_NAME] Class of [DATE] - [DATE] [GEOGRAPHIC_DATA] - [GEOGRAPHIC_DATA] [P…" at bounding box center [397, 211] width 475 height 382
copy div "Future Leaders Scholar at [GEOGRAPHIC_DATA]"
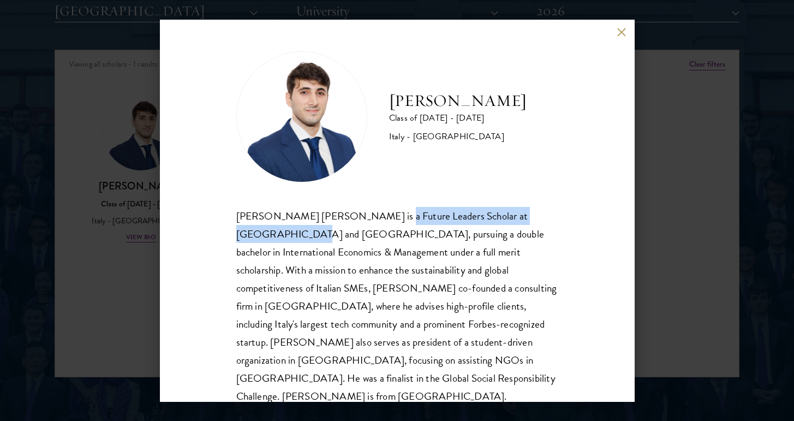
scroll to position [1401, 2]
click at [638, 221] on div "[PERSON_NAME] Class of [DATE] - [DATE] [GEOGRAPHIC_DATA] - [GEOGRAPHIC_DATA] [P…" at bounding box center [397, 210] width 794 height 421
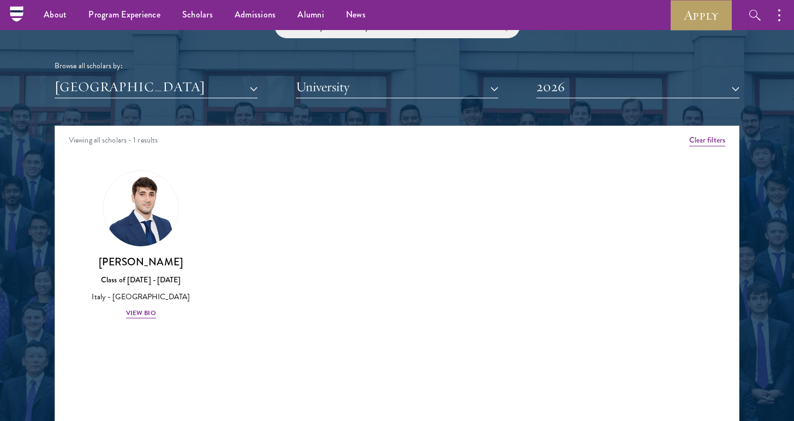
scroll to position [1305, 2]
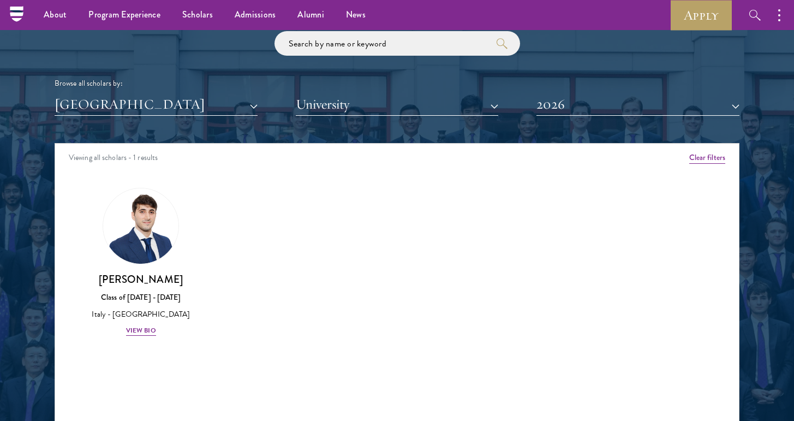
click at [215, 105] on button "[GEOGRAPHIC_DATA]" at bounding box center [156, 104] width 203 height 22
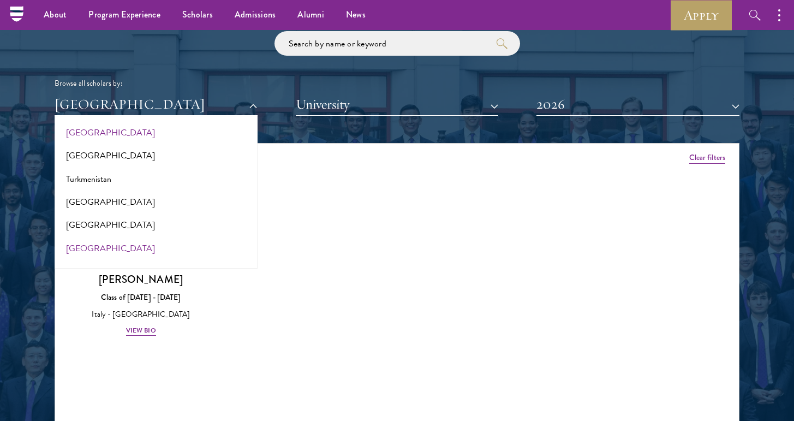
scroll to position [2175, 0]
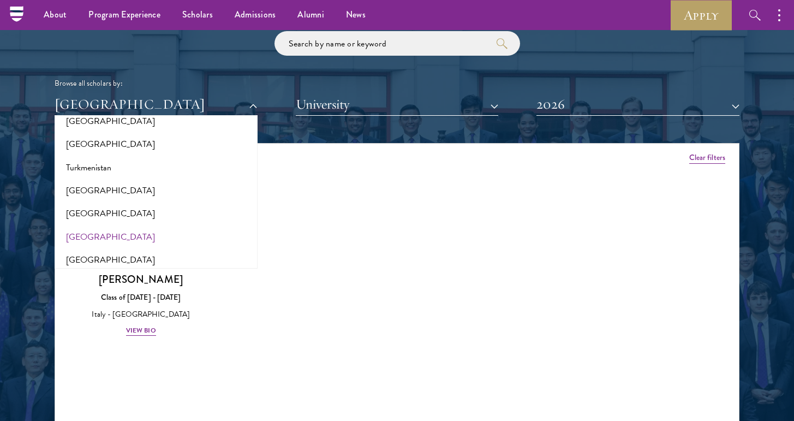
click at [118, 225] on button "[GEOGRAPHIC_DATA]" at bounding box center [156, 236] width 196 height 23
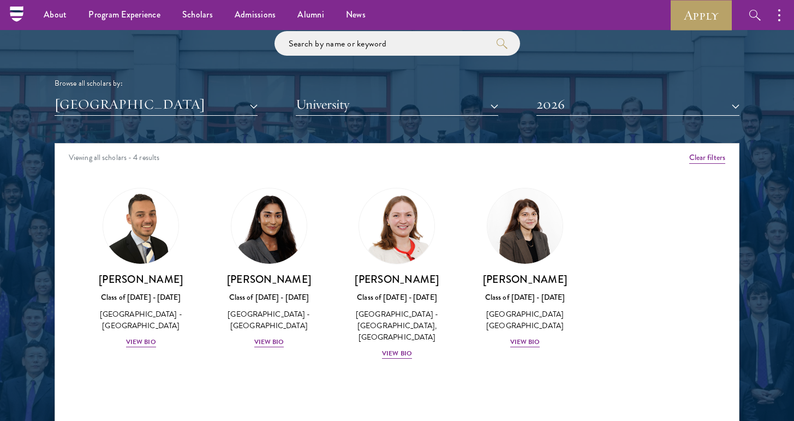
click at [557, 94] on button "2026" at bounding box center [637, 104] width 203 height 22
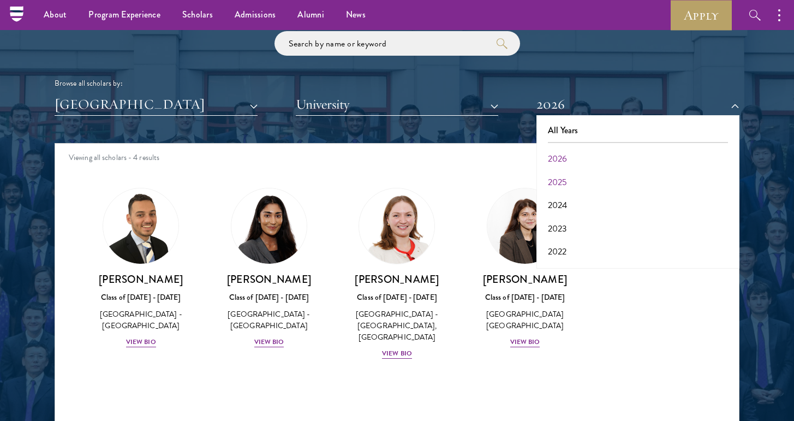
click at [563, 177] on button "2025" at bounding box center [637, 182] width 196 height 23
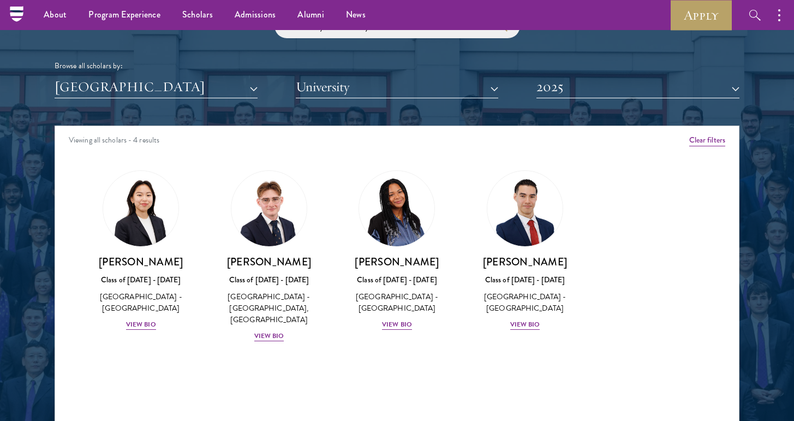
scroll to position [1342, 2]
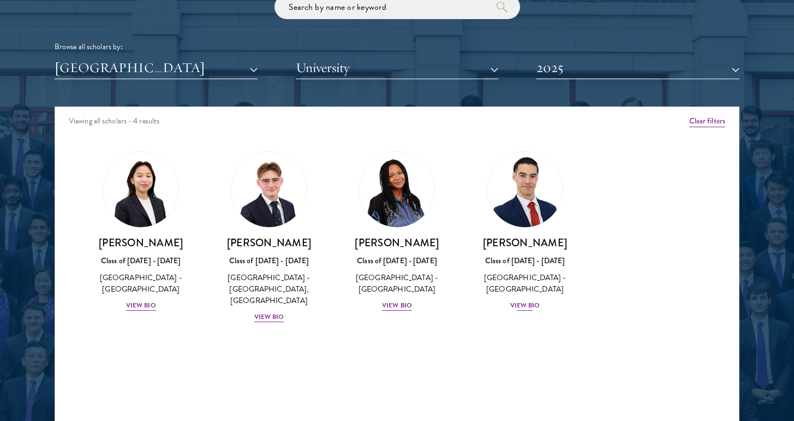
click at [531, 201] on img at bounding box center [524, 189] width 83 height 83
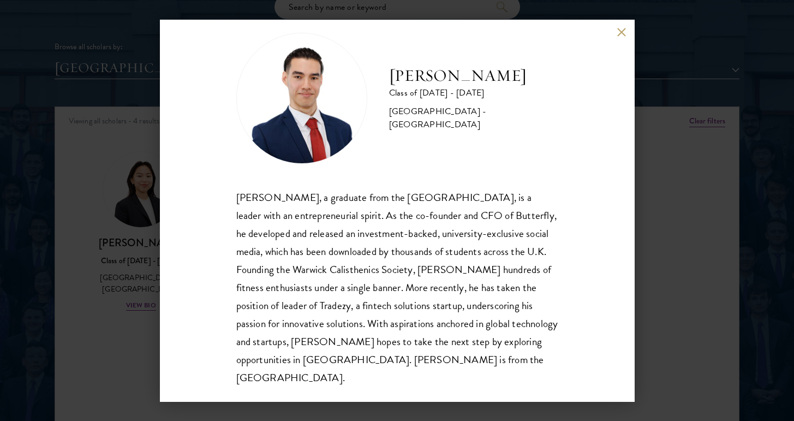
scroll to position [19, 0]
click at [638, 236] on div "[PERSON_NAME] Class of [DATE] - [DATE] [GEOGRAPHIC_DATA] - [GEOGRAPHIC_DATA] [P…" at bounding box center [397, 210] width 794 height 421
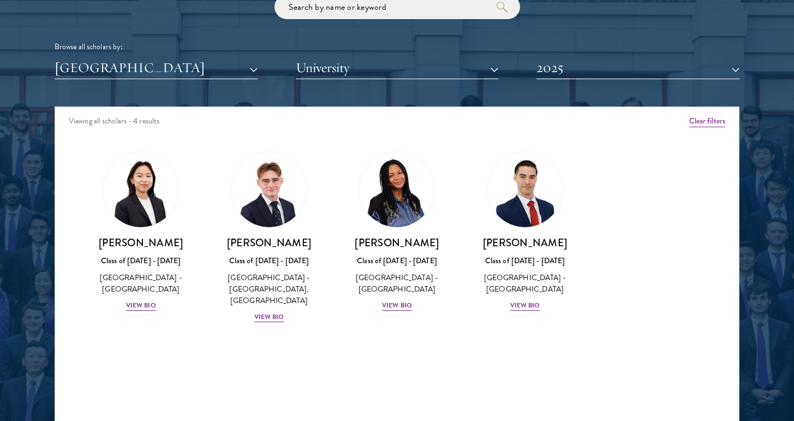
click at [604, 61] on button "2025" at bounding box center [637, 68] width 203 height 22
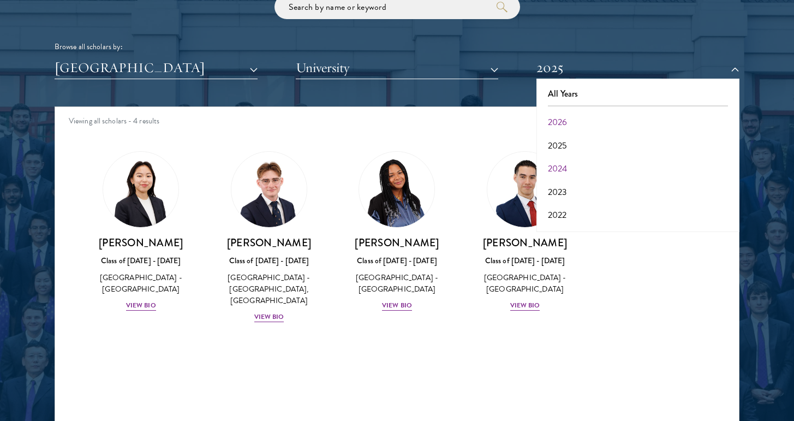
click at [552, 167] on button "2024" at bounding box center [637, 168] width 196 height 23
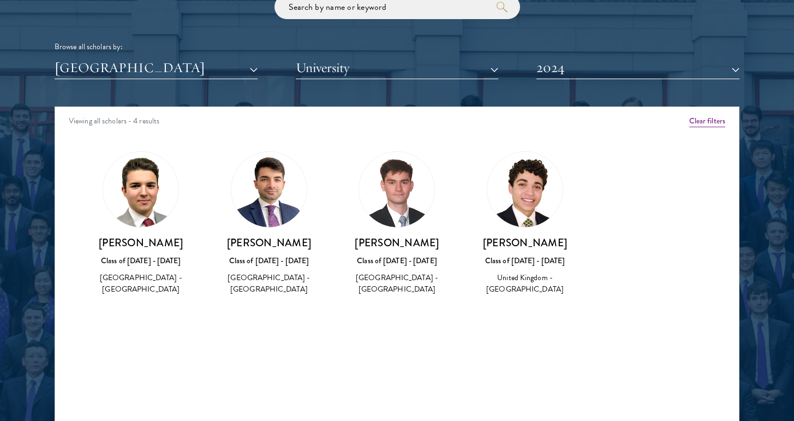
click at [227, 57] on button "[GEOGRAPHIC_DATA]" at bounding box center [156, 68] width 203 height 22
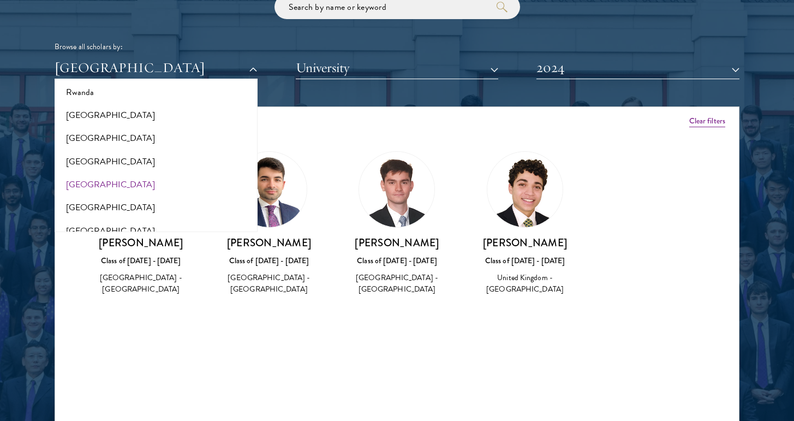
scroll to position [1798, 0]
click at [88, 127] on button "[GEOGRAPHIC_DATA]" at bounding box center [156, 138] width 196 height 23
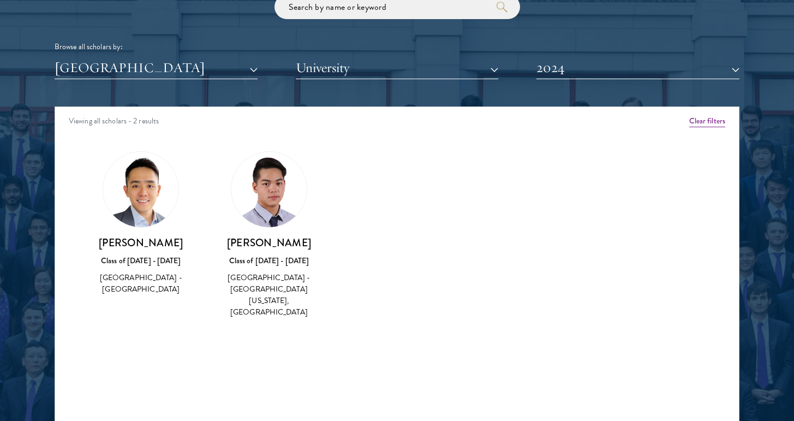
click at [296, 154] on div "[PERSON_NAME] Class of [DATE] - [DATE] [GEOGRAPHIC_DATA] - [GEOGRAPHIC_DATA][US…" at bounding box center [269, 234] width 106 height 167
click at [288, 163] on img at bounding box center [268, 189] width 75 height 75
click at [283, 202] on img at bounding box center [268, 189] width 75 height 75
click at [265, 226] on div "[PERSON_NAME] Class of [DATE] - [DATE] [GEOGRAPHIC_DATA] - [GEOGRAPHIC_DATA][US…" at bounding box center [269, 234] width 106 height 167
click at [260, 255] on div "Class of [DATE] - [DATE]" at bounding box center [269, 260] width 106 height 11
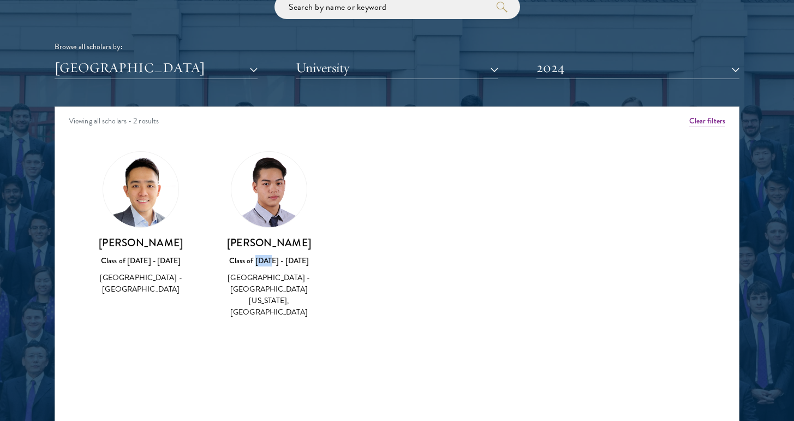
click at [260, 255] on div "Class of [DATE] - [DATE]" at bounding box center [269, 260] width 106 height 11
click at [262, 191] on img at bounding box center [268, 189] width 75 height 75
click at [545, 66] on button "2024" at bounding box center [637, 68] width 203 height 22
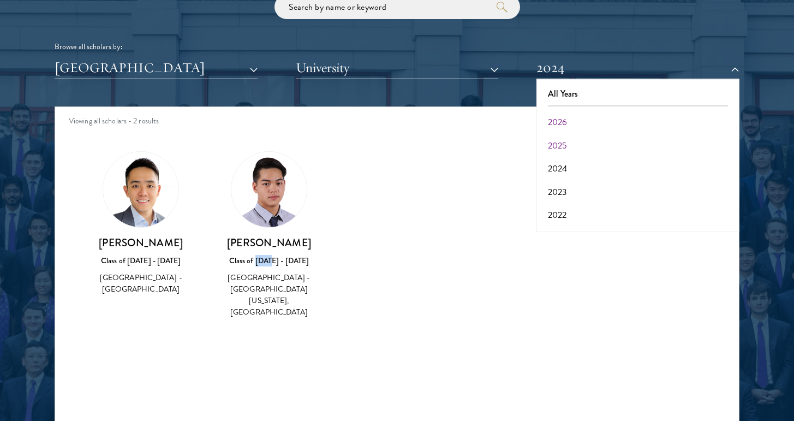
click at [560, 145] on button "2025" at bounding box center [637, 145] width 196 height 23
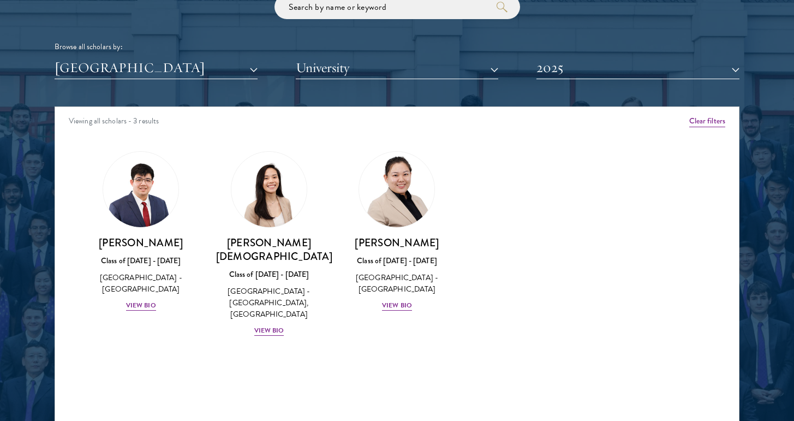
click at [557, 62] on button "2025" at bounding box center [637, 68] width 203 height 22
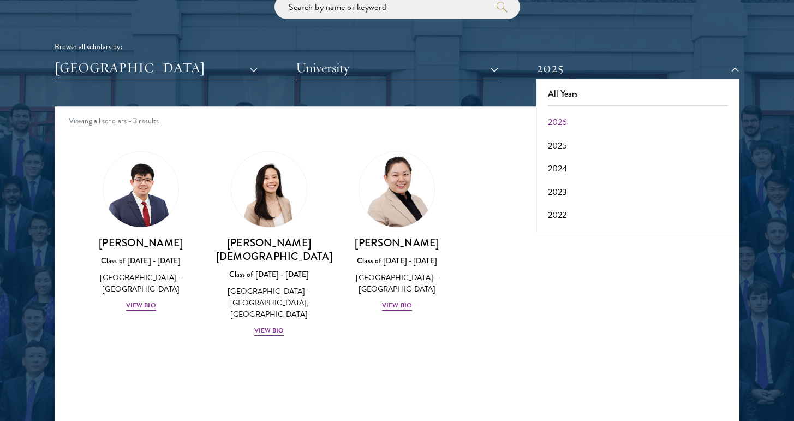
click at [551, 115] on button "2026" at bounding box center [637, 122] width 196 height 23
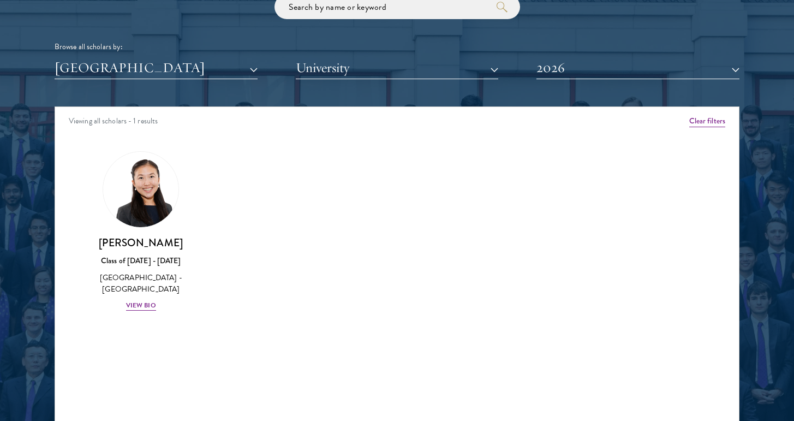
click at [572, 59] on button "2026" at bounding box center [637, 68] width 203 height 22
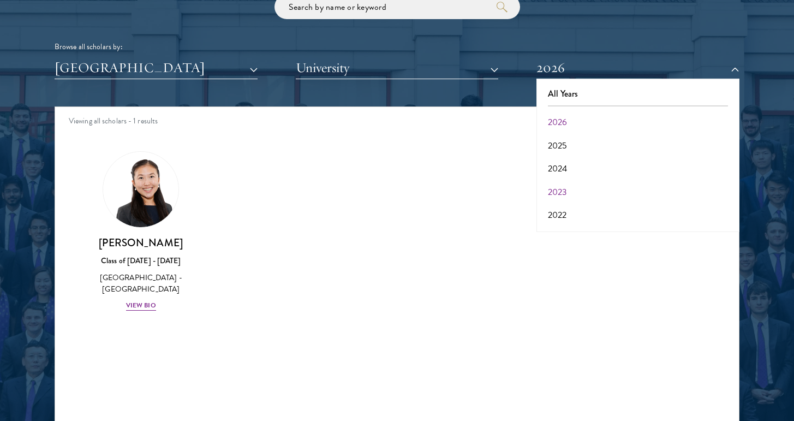
click at [554, 182] on button "2023" at bounding box center [637, 192] width 196 height 23
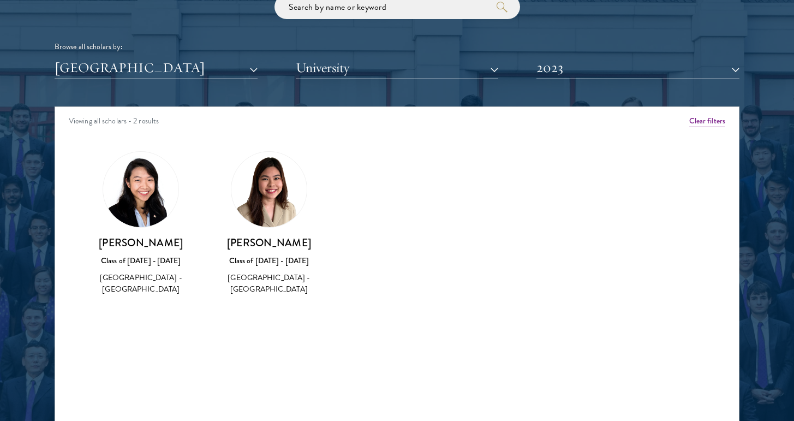
click at [579, 65] on button "2023" at bounding box center [637, 68] width 203 height 22
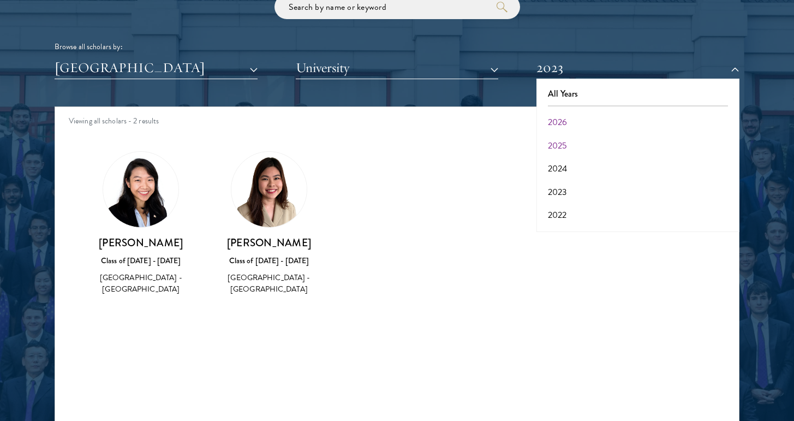
click at [559, 146] on button "2025" at bounding box center [637, 145] width 196 height 23
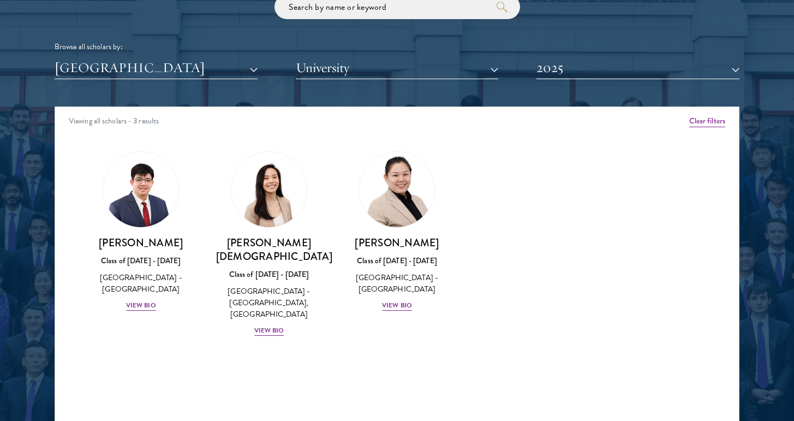
click at [597, 66] on button "2025" at bounding box center [637, 68] width 203 height 22
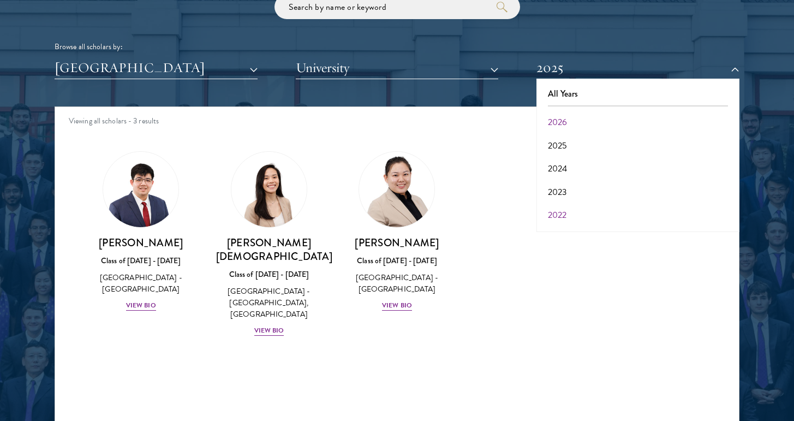
click at [555, 208] on button "2022" at bounding box center [637, 214] width 196 height 23
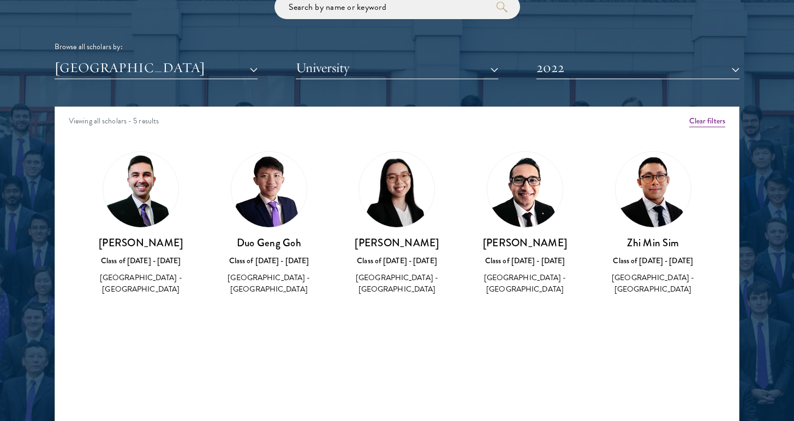
click at [581, 58] on button "2022" at bounding box center [637, 68] width 203 height 22
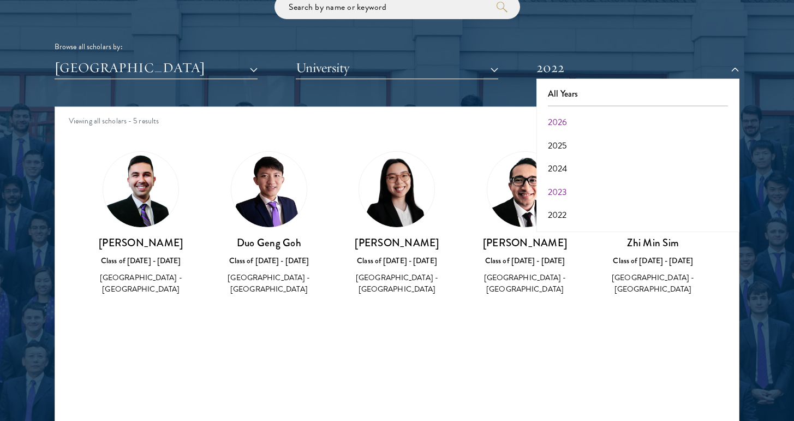
click at [557, 189] on button "2023" at bounding box center [637, 192] width 196 height 23
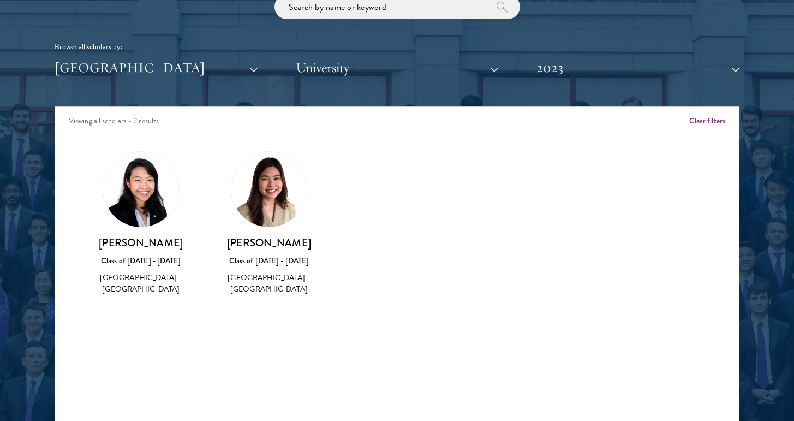
click at [135, 196] on img at bounding box center [140, 189] width 75 height 75
click at [265, 171] on img at bounding box center [268, 189] width 75 height 75
click at [572, 69] on button "2023" at bounding box center [637, 68] width 203 height 22
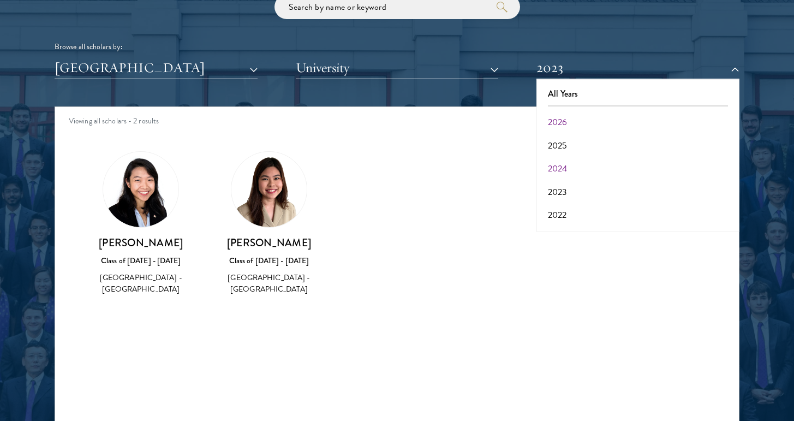
click at [561, 160] on button "2024" at bounding box center [637, 168] width 196 height 23
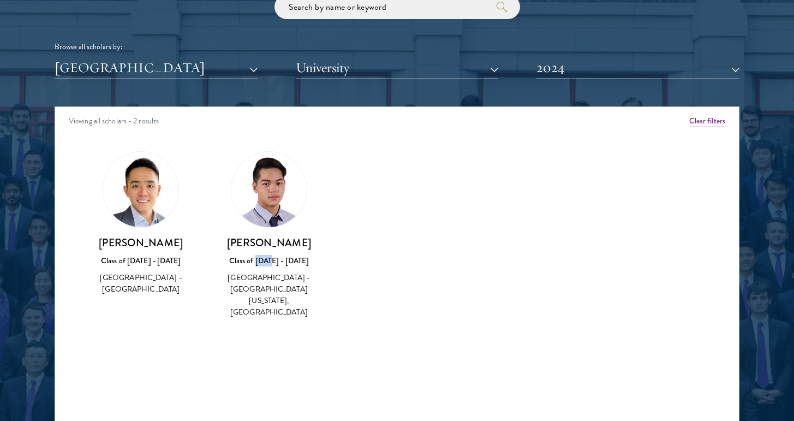
click at [561, 72] on button "2024" at bounding box center [637, 68] width 203 height 22
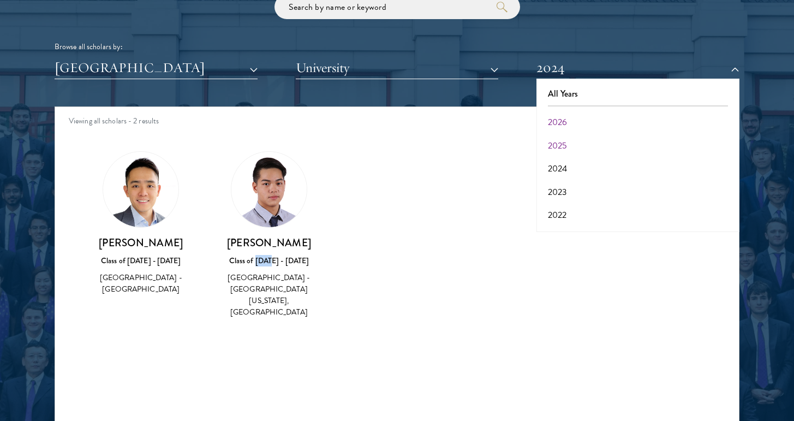
click at [555, 136] on button "2025" at bounding box center [637, 145] width 196 height 23
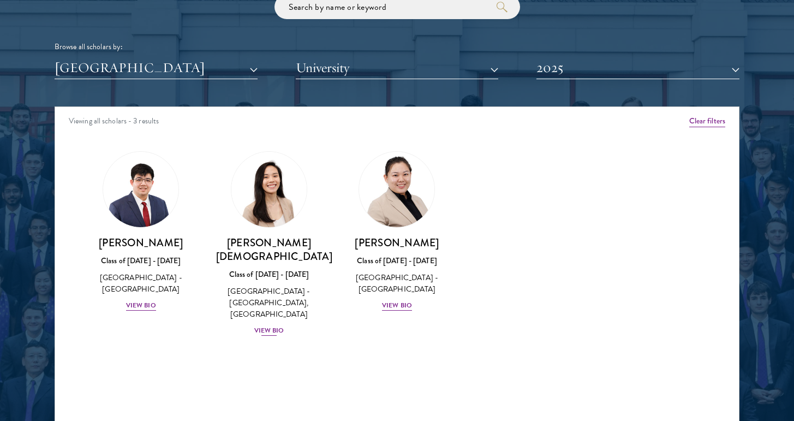
click at [267, 325] on div "View Bio" at bounding box center [269, 330] width 30 height 10
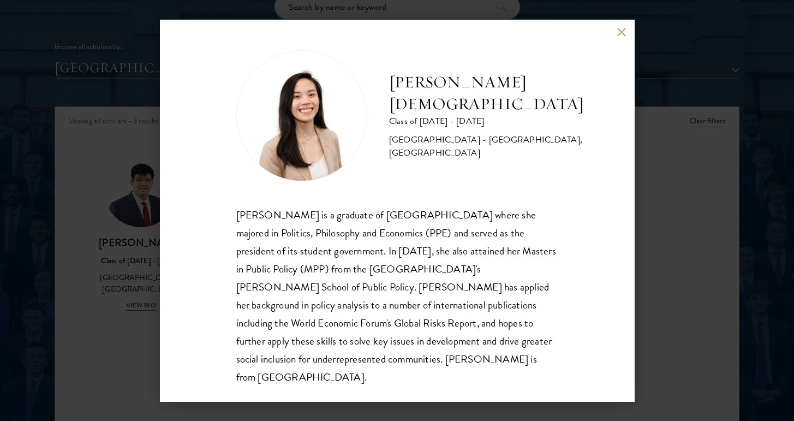
scroll to position [1, 0]
click at [638, 250] on div "[PERSON_NAME] Class of [DATE] - [DATE] [GEOGRAPHIC_DATA] - [GEOGRAPHIC_DATA], […" at bounding box center [397, 210] width 794 height 421
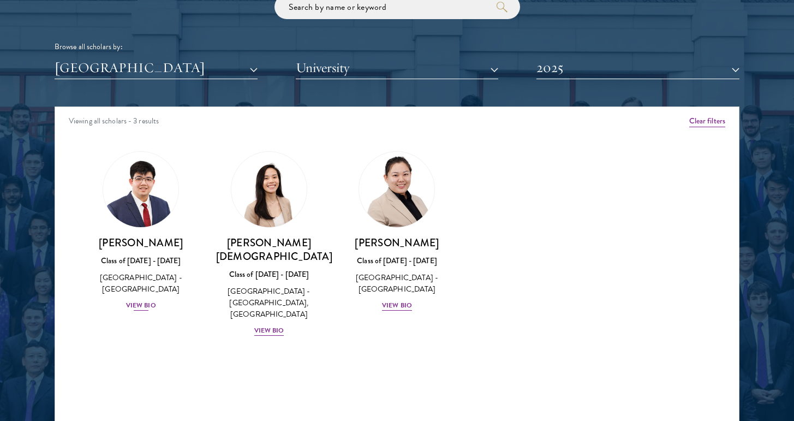
click at [140, 305] on div "View Bio" at bounding box center [141, 305] width 30 height 10
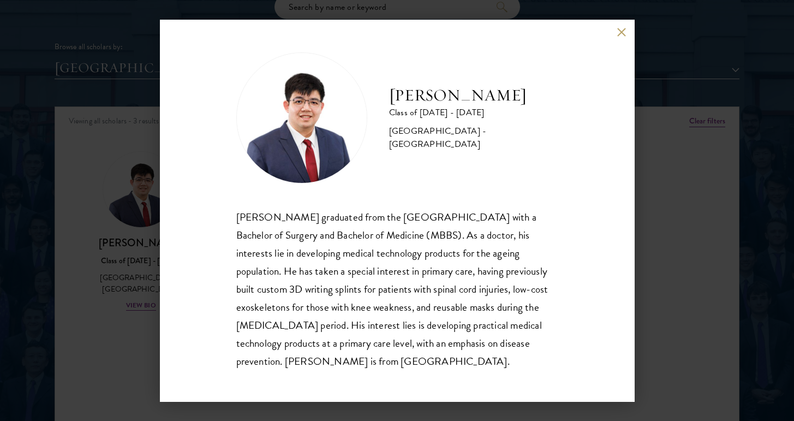
click at [167, 301] on div "[PERSON_NAME] Class of [DATE] - [DATE] [GEOGRAPHIC_DATA] - [GEOGRAPHIC_DATA] [P…" at bounding box center [397, 211] width 475 height 382
click at [621, 35] on button at bounding box center [621, 32] width 9 height 9
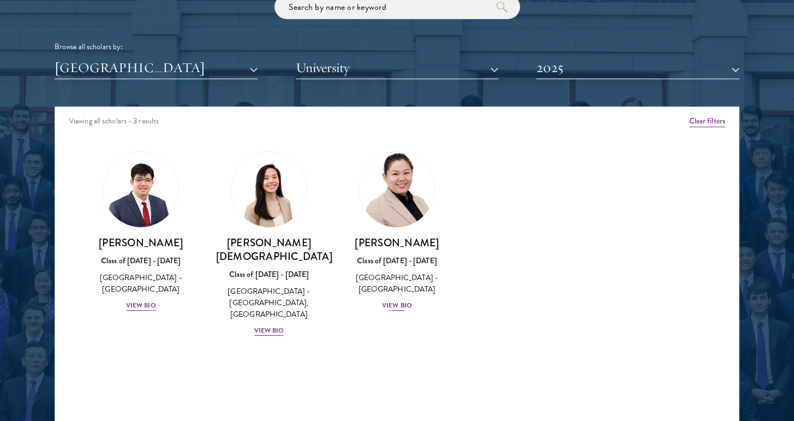
click at [407, 293] on div "[PERSON_NAME] Class of [DATE] - [DATE] [GEOGRAPHIC_DATA] - [GEOGRAPHIC_DATA] Vi…" at bounding box center [397, 274] width 106 height 76
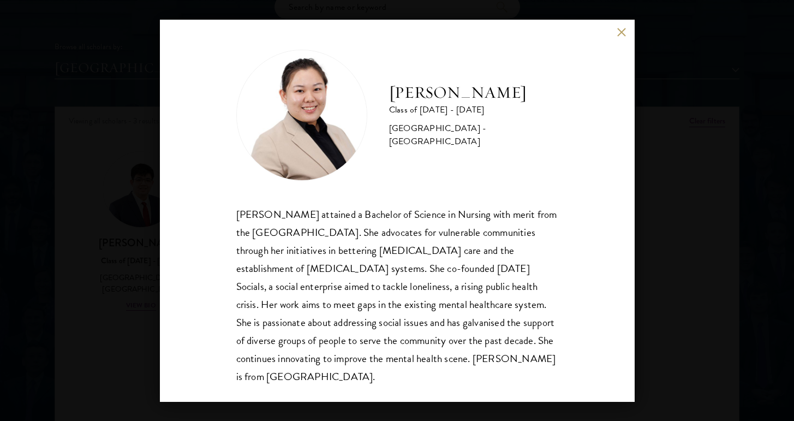
scroll to position [1, 0]
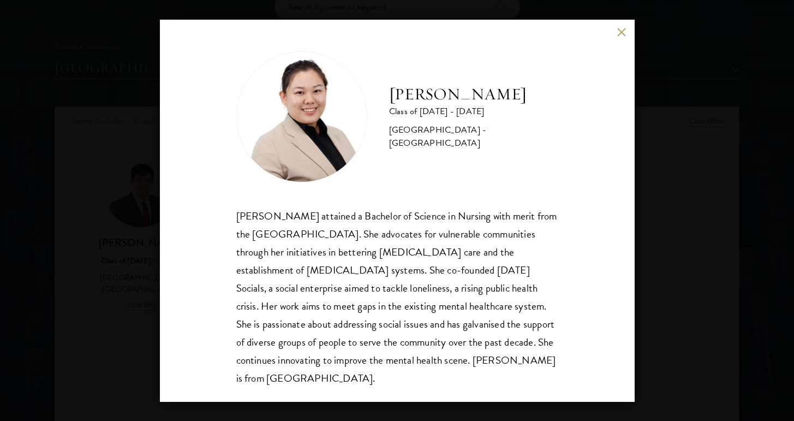
click at [620, 24] on div "[PERSON_NAME] Class of [DATE] - [DATE] [GEOGRAPHIC_DATA] - [GEOGRAPHIC_DATA] [P…" at bounding box center [397, 211] width 475 height 382
click at [620, 27] on div "[PERSON_NAME] Class of [DATE] - [DATE] [GEOGRAPHIC_DATA] - [GEOGRAPHIC_DATA] [P…" at bounding box center [397, 211] width 475 height 382
click at [621, 34] on button at bounding box center [621, 32] width 9 height 9
